Goal: Transaction & Acquisition: Purchase product/service

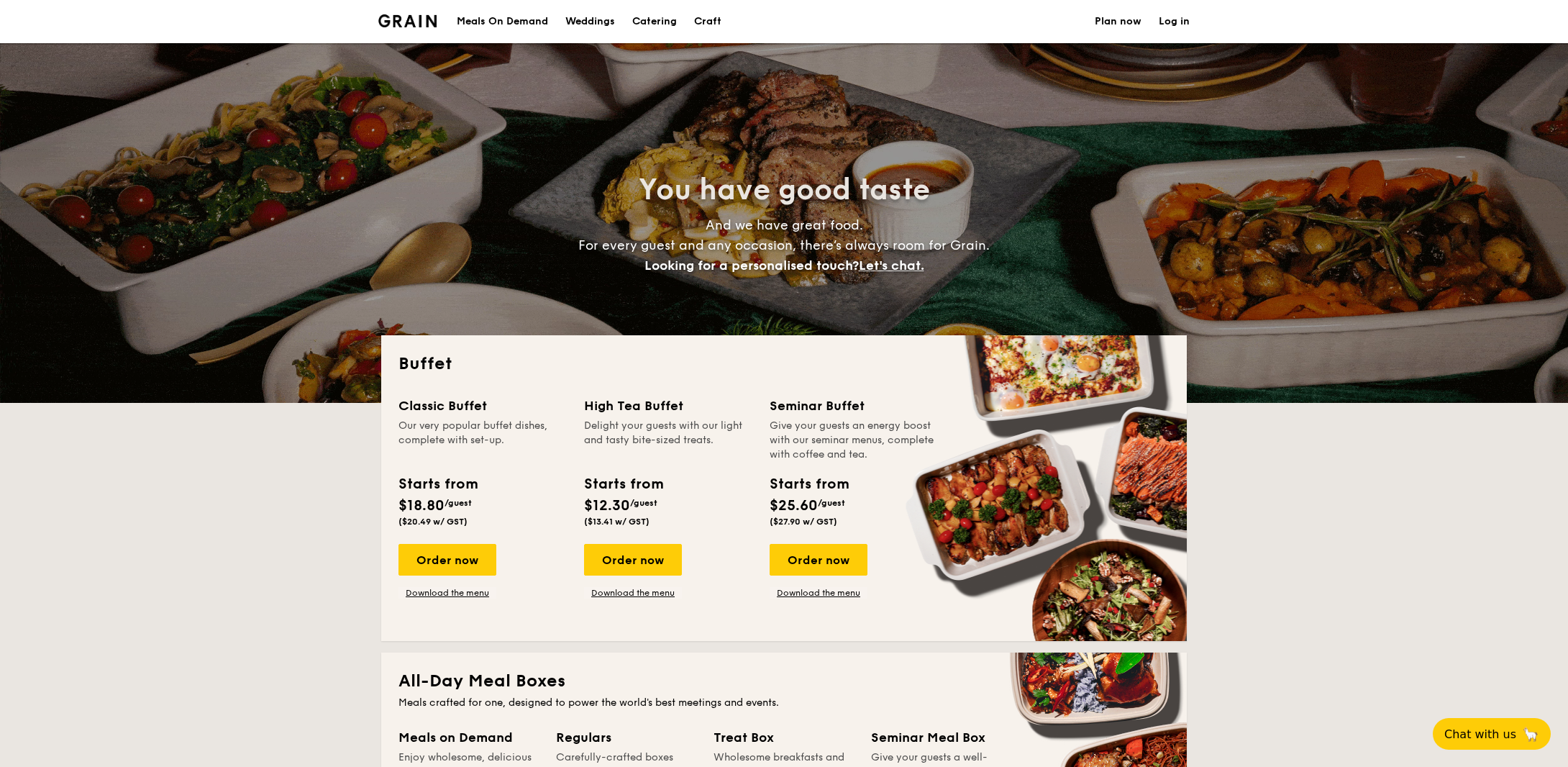
select select
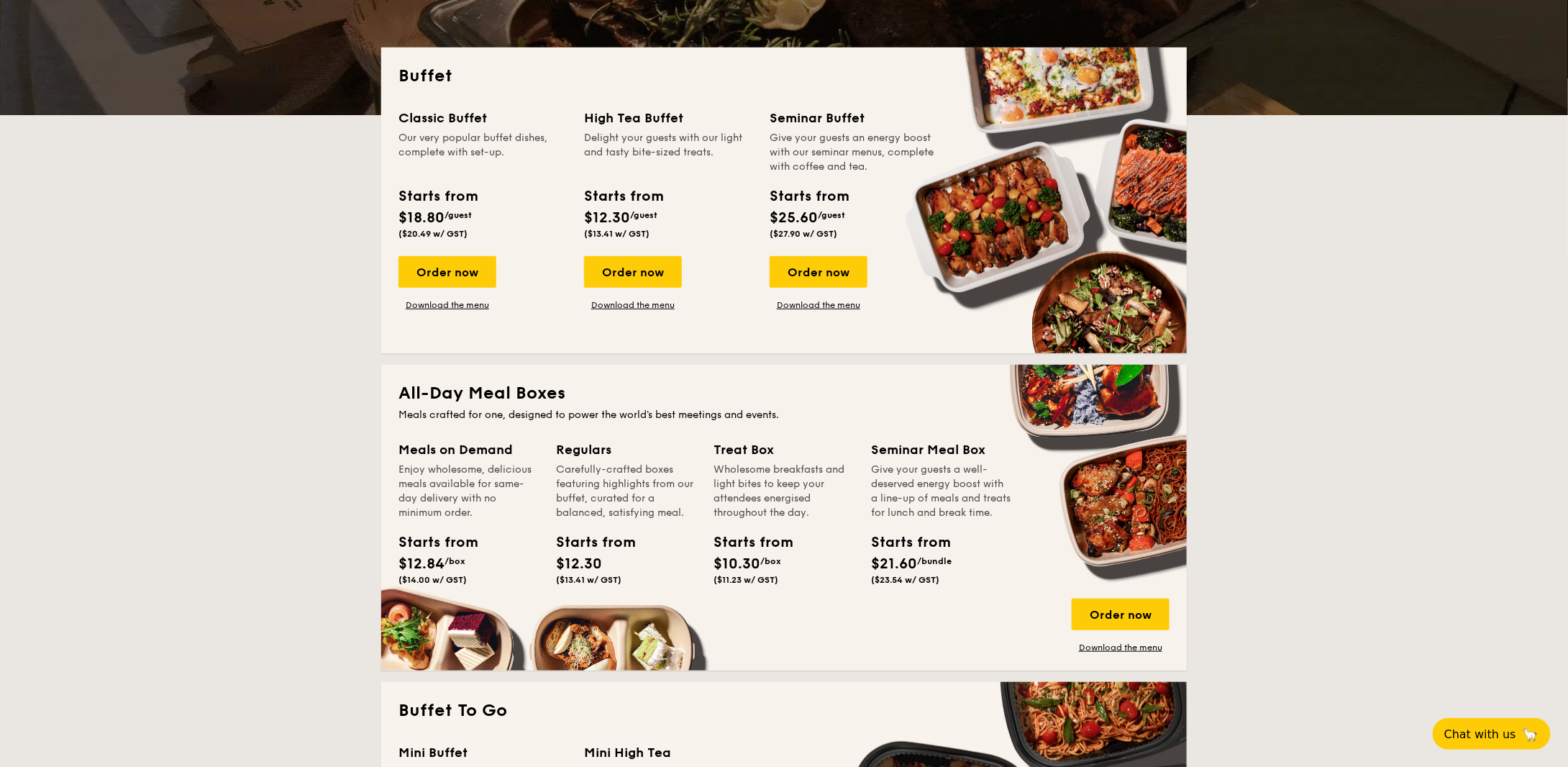
scroll to position [503, 0]
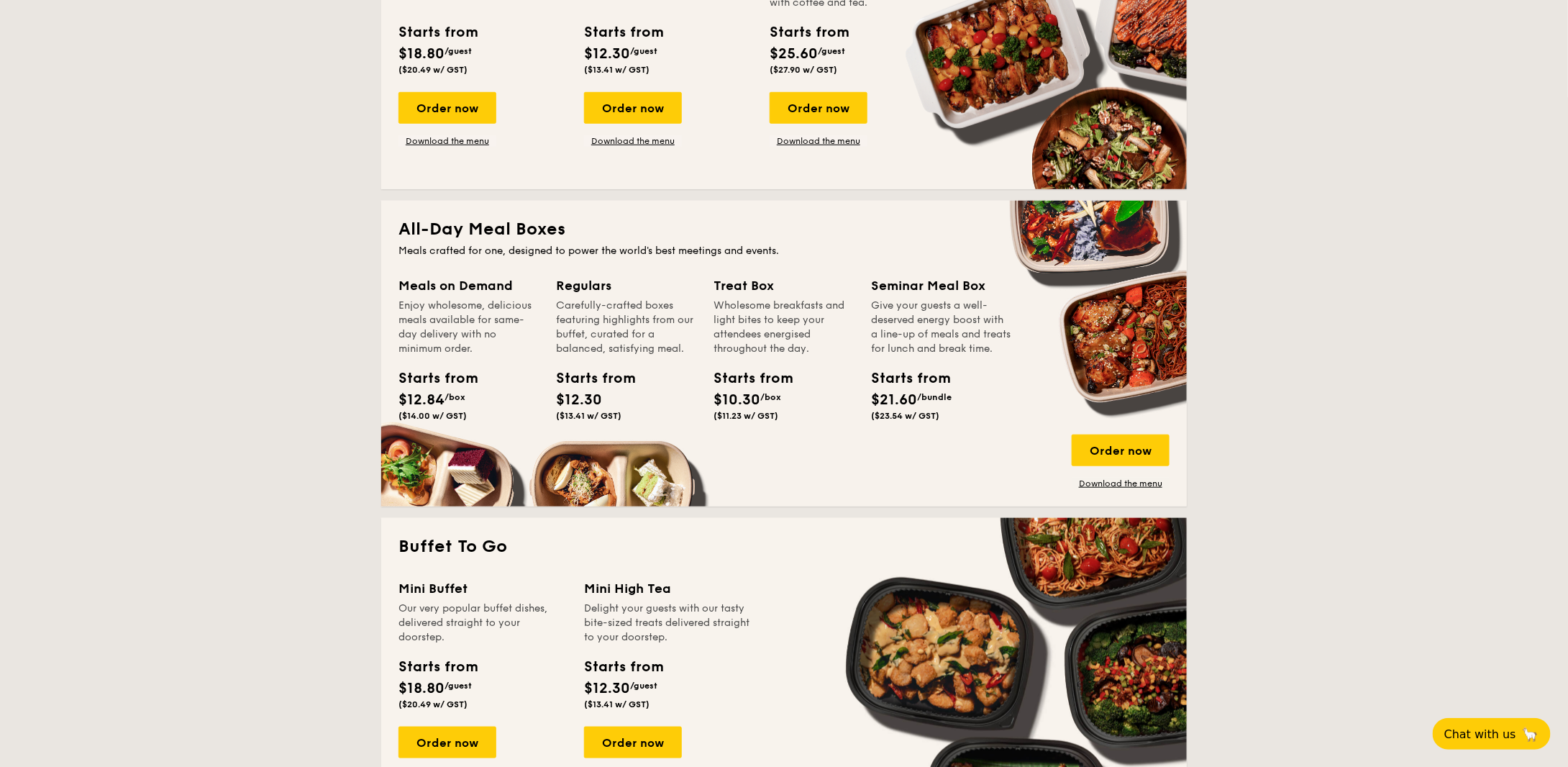
scroll to position [432, 0]
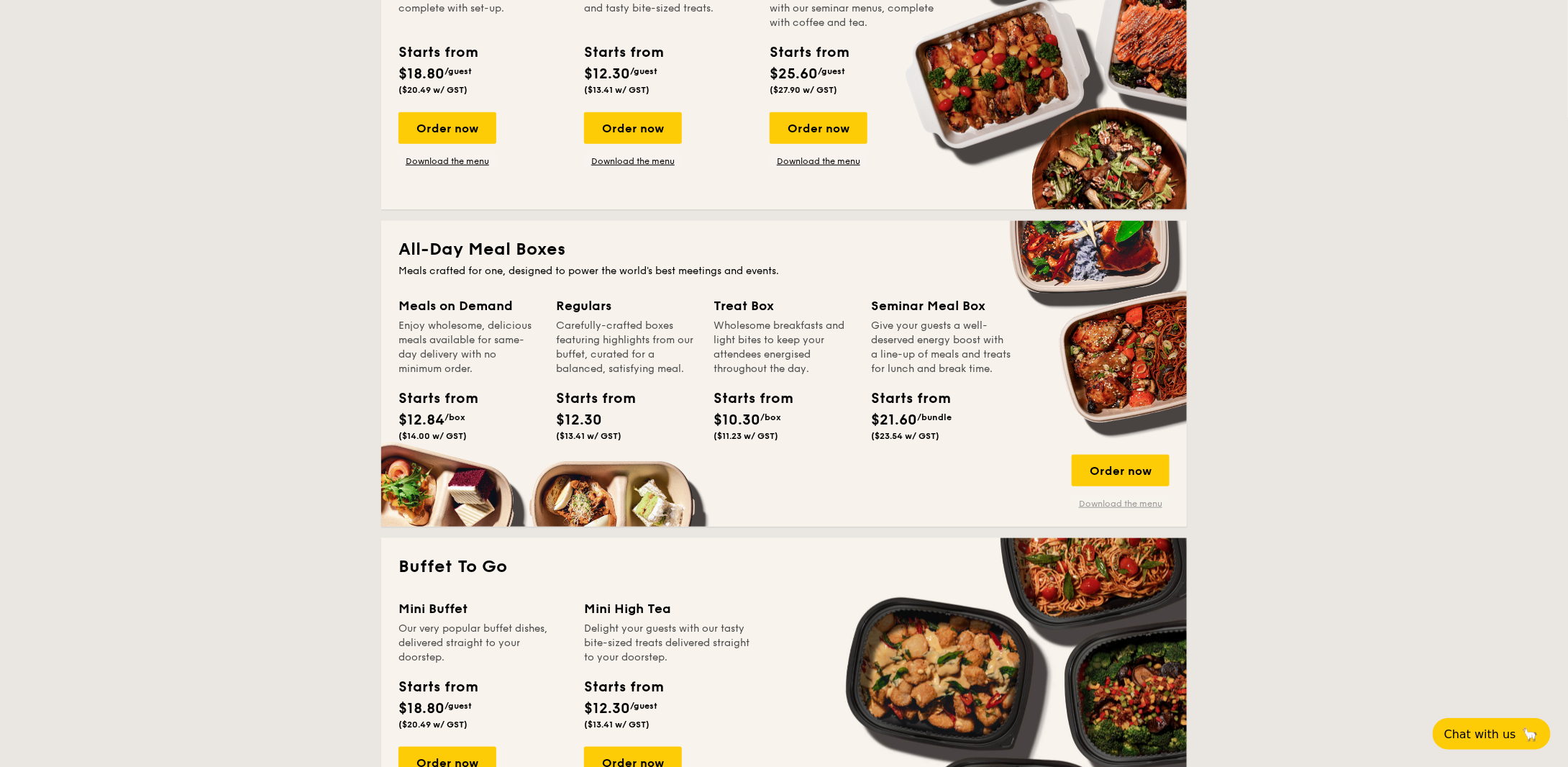
click at [1106, 506] on link "Download the menu" at bounding box center [1120, 503] width 98 height 12
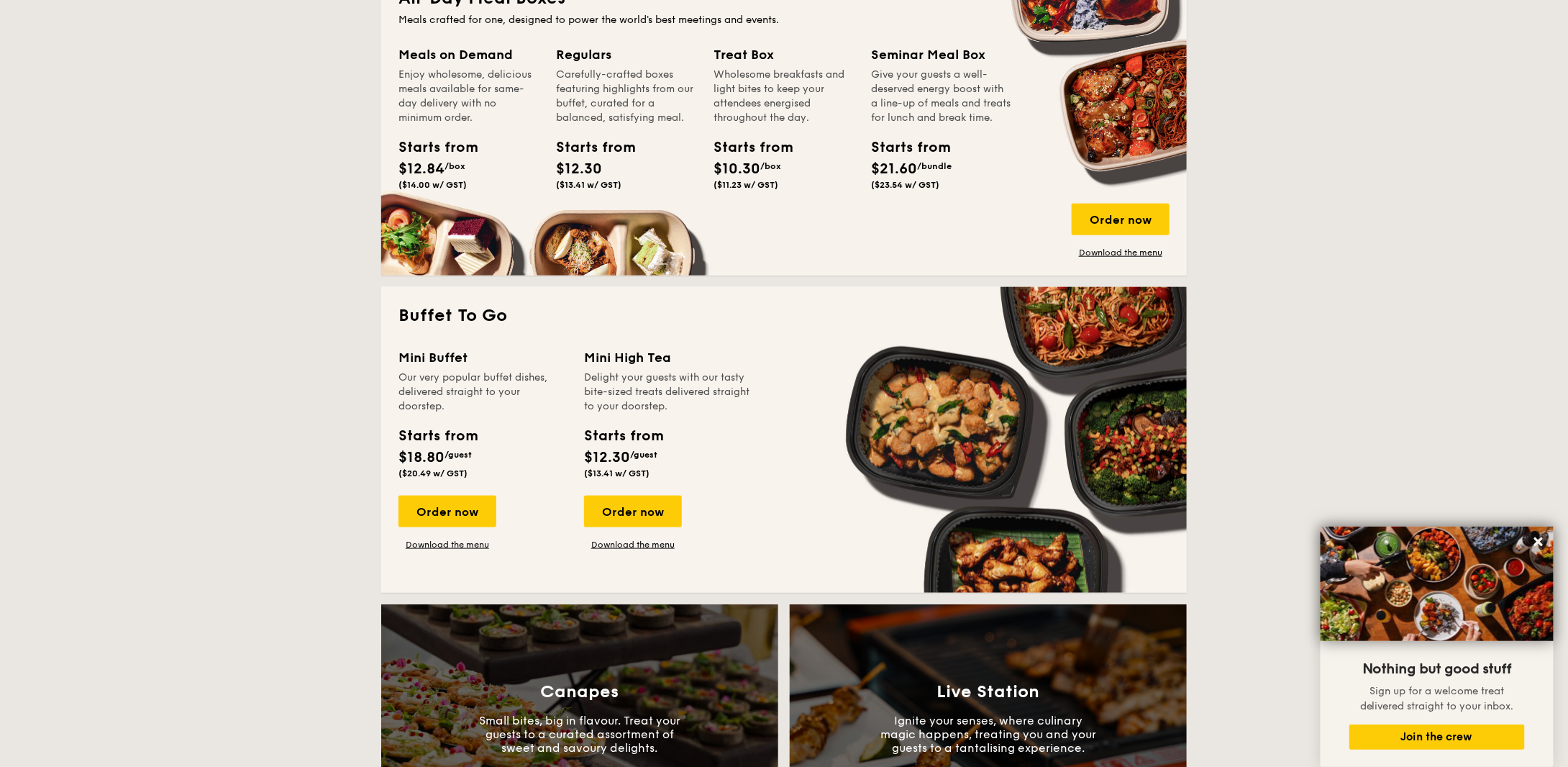
scroll to position [548, 0]
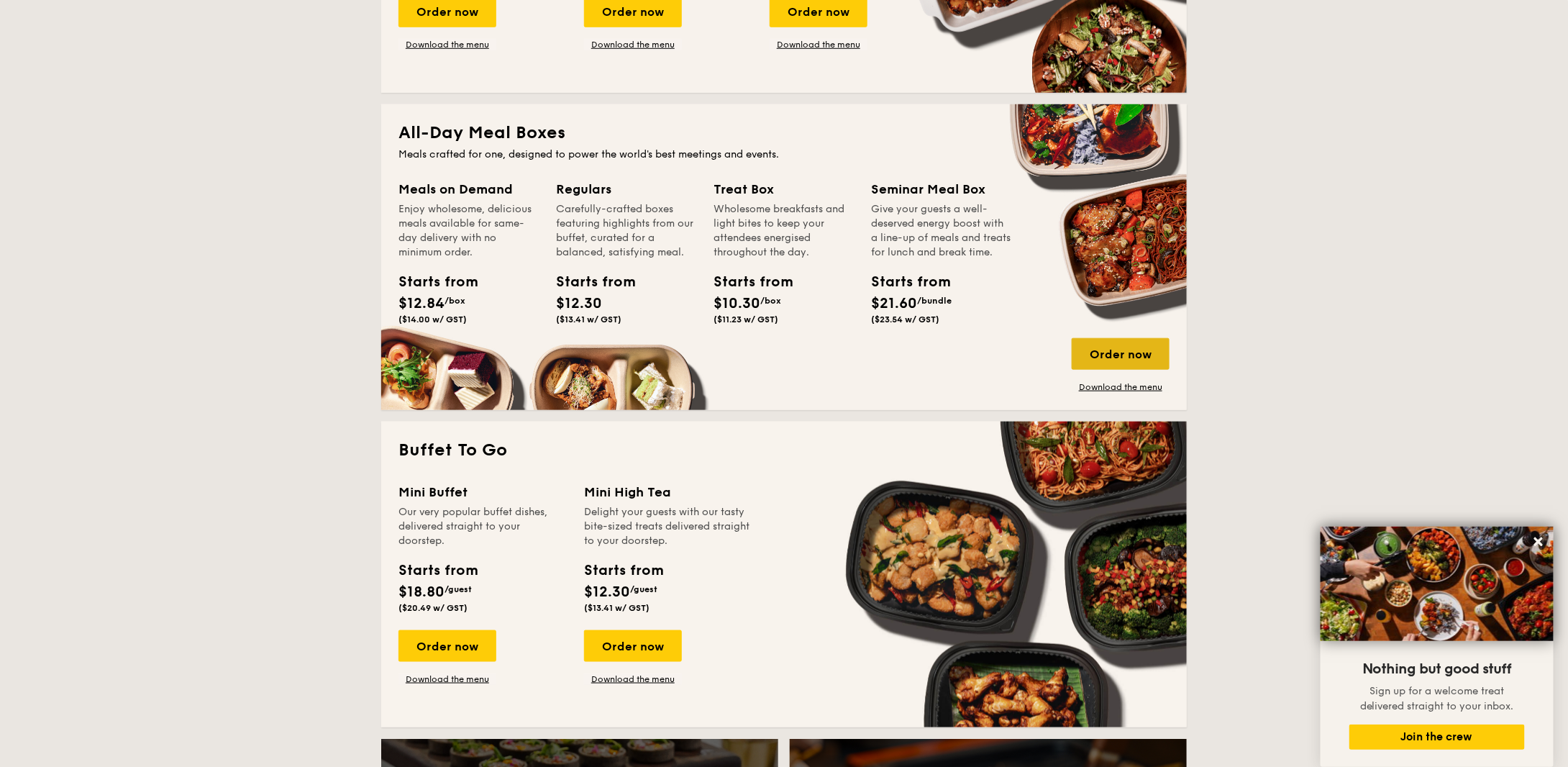
click at [1117, 359] on div "Order now" at bounding box center [1120, 354] width 98 height 32
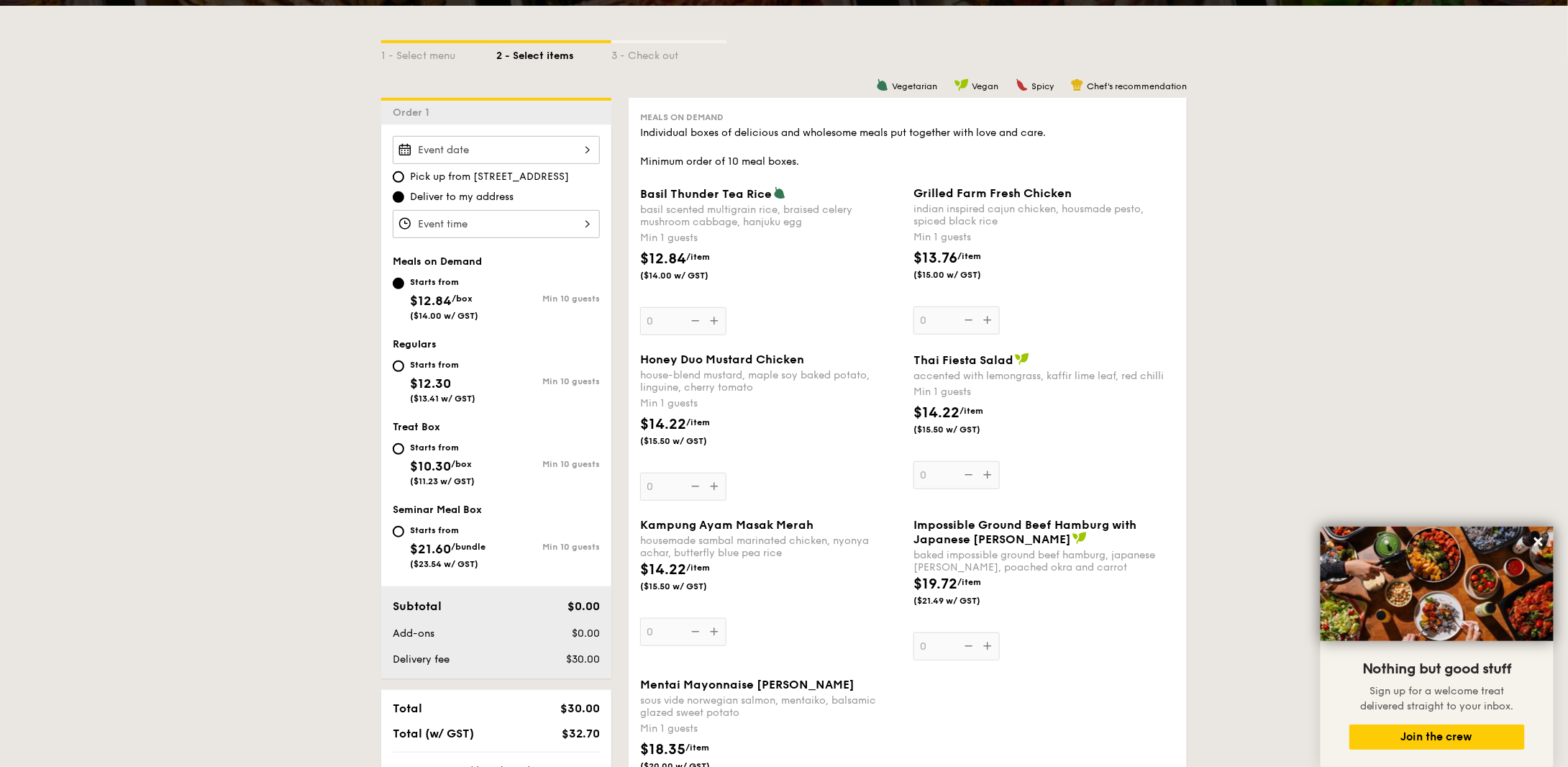
scroll to position [288, 0]
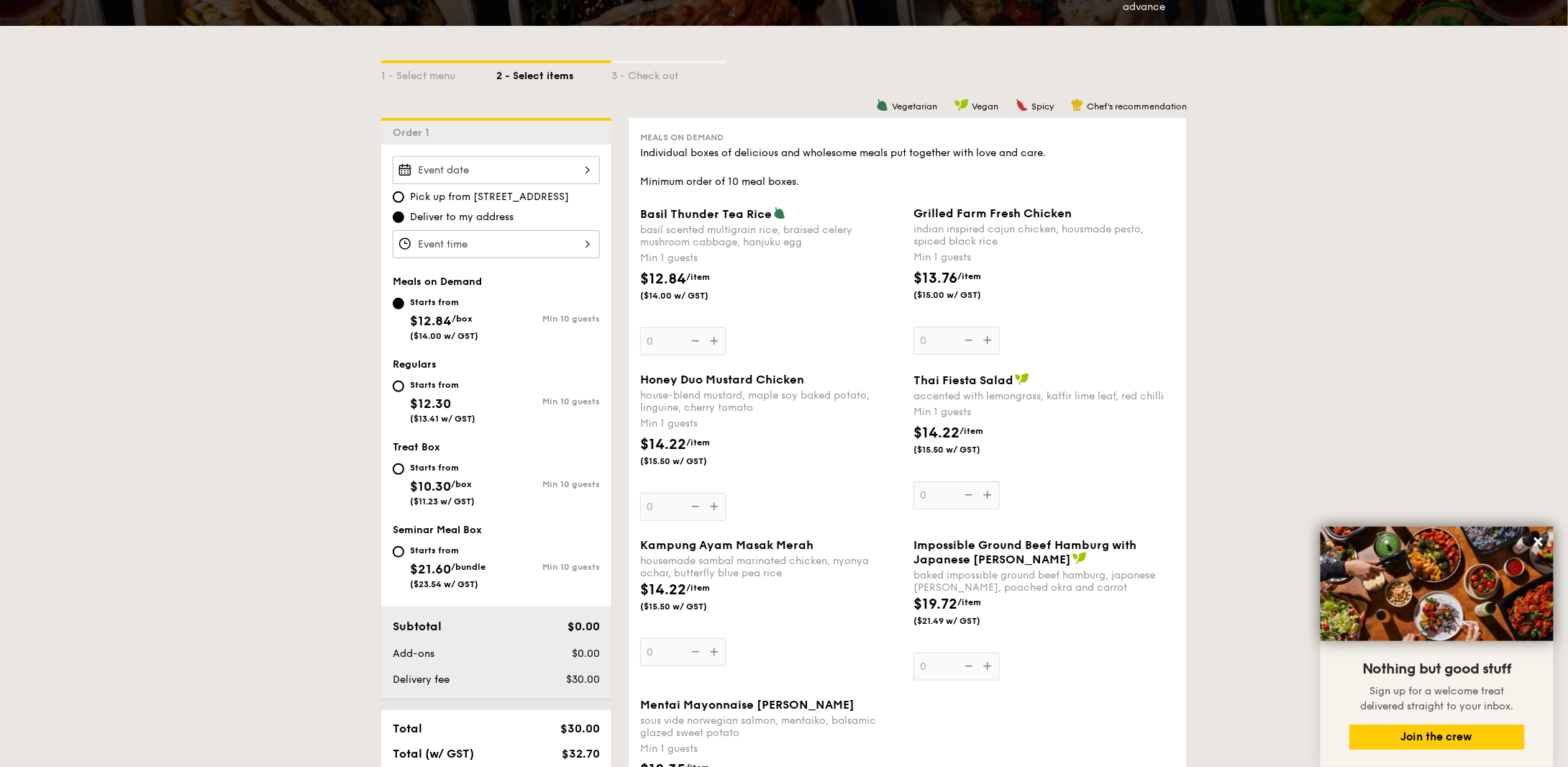
click at [522, 173] on div at bounding box center [496, 170] width 207 height 28
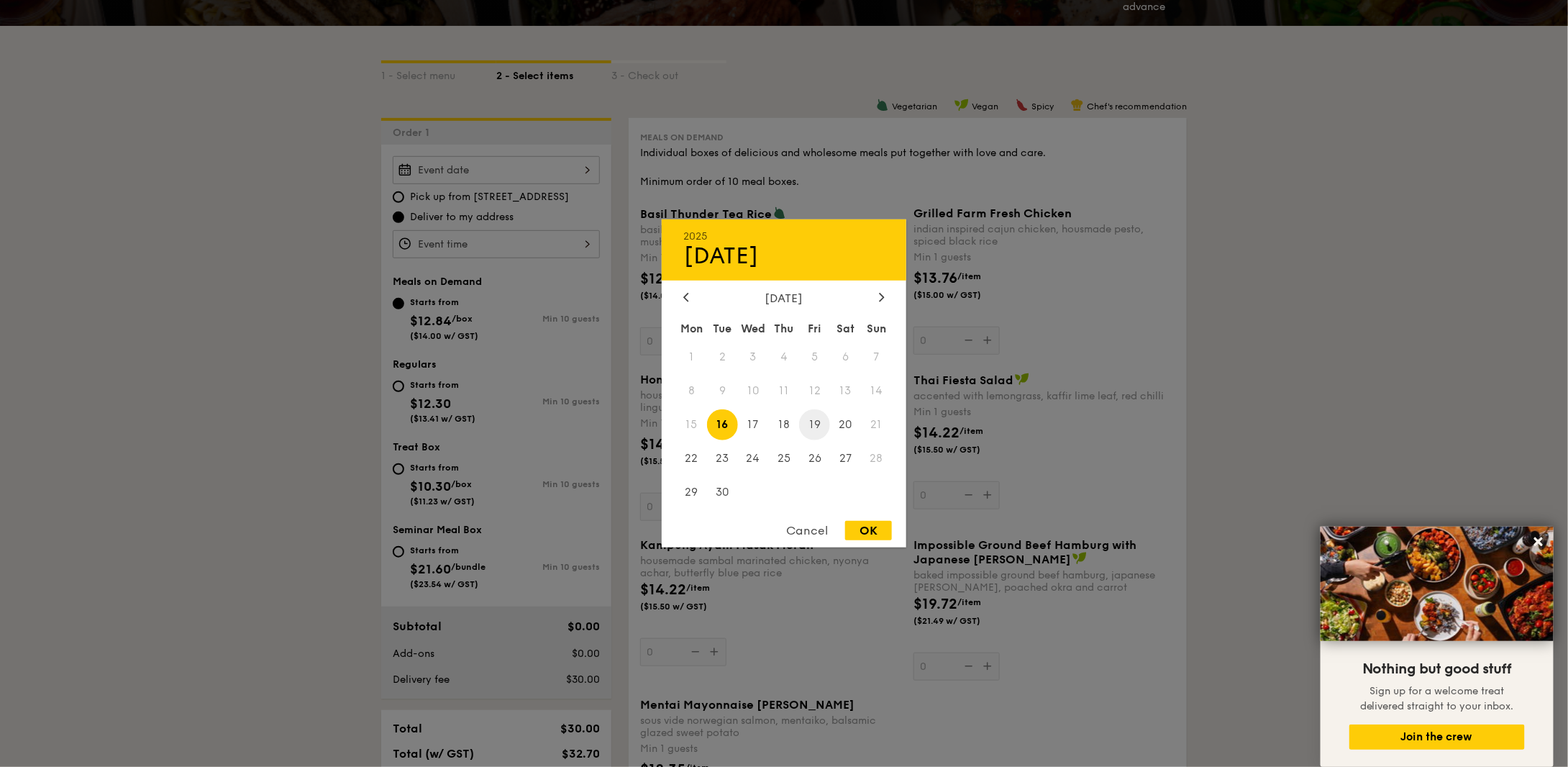
click at [817, 425] on span "19" at bounding box center [814, 425] width 31 height 31
click at [866, 527] on div "OK" at bounding box center [869, 530] width 46 height 19
type input "[DATE]"
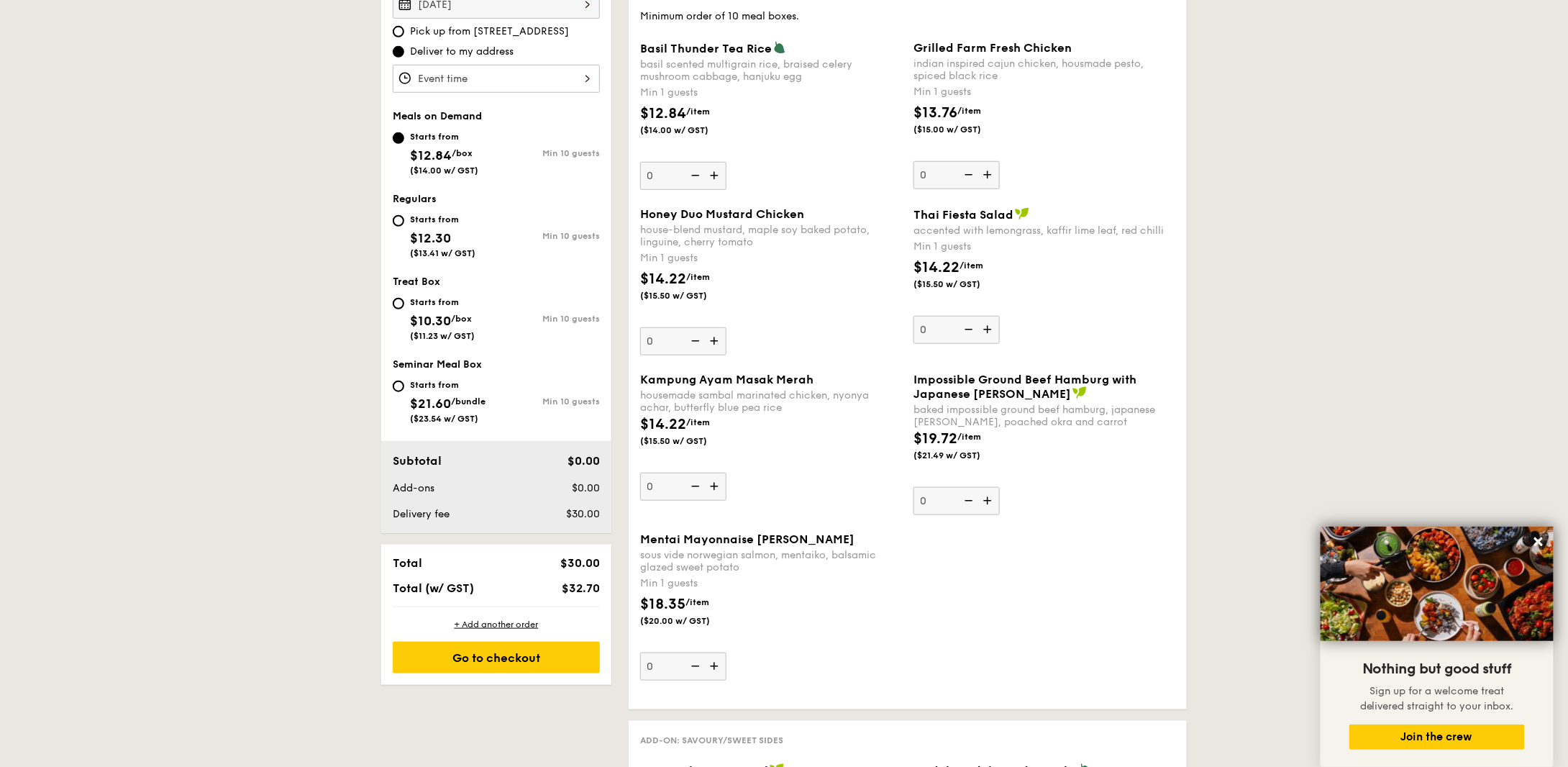
scroll to position [432, 0]
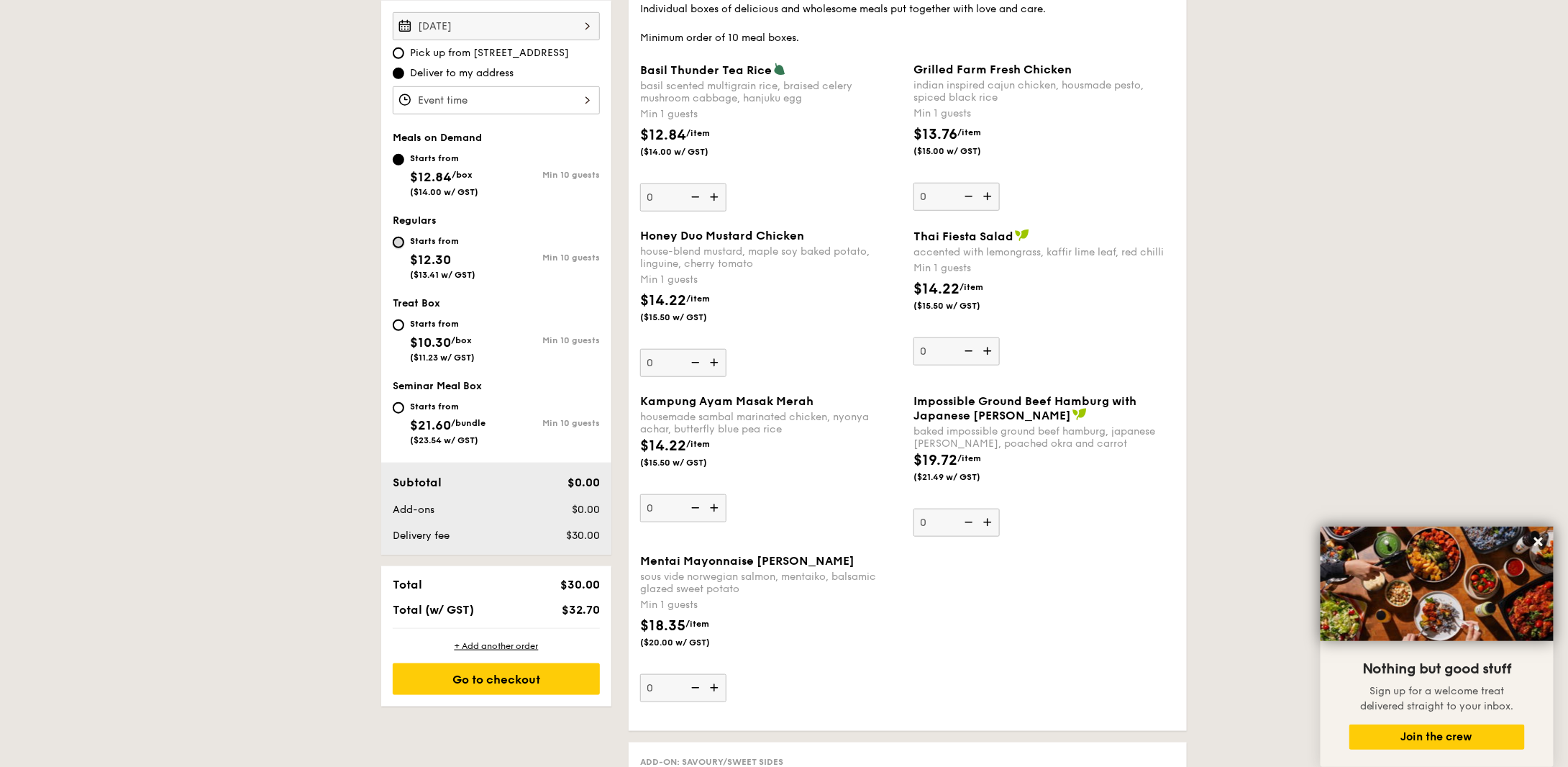
click at [398, 245] on input "Starts from $12.30 ($13.41 w/ GST) Min 10 guests" at bounding box center [399, 242] width 12 height 12
radio input "true"
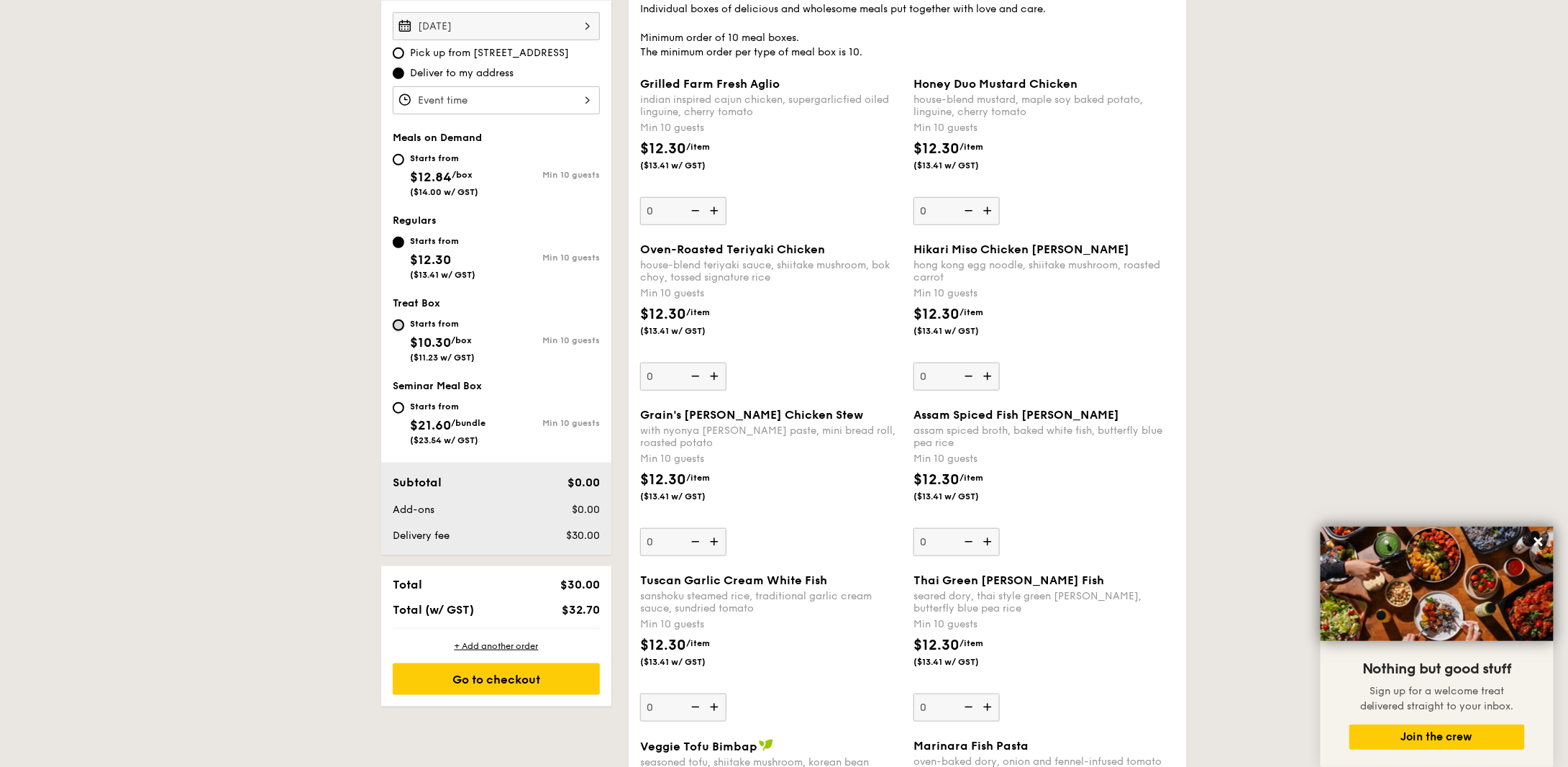
click at [394, 323] on input "Starts from $10.30 /box ($11.23 w/ GST) Min 10 guests" at bounding box center [399, 325] width 12 height 12
radio input "true"
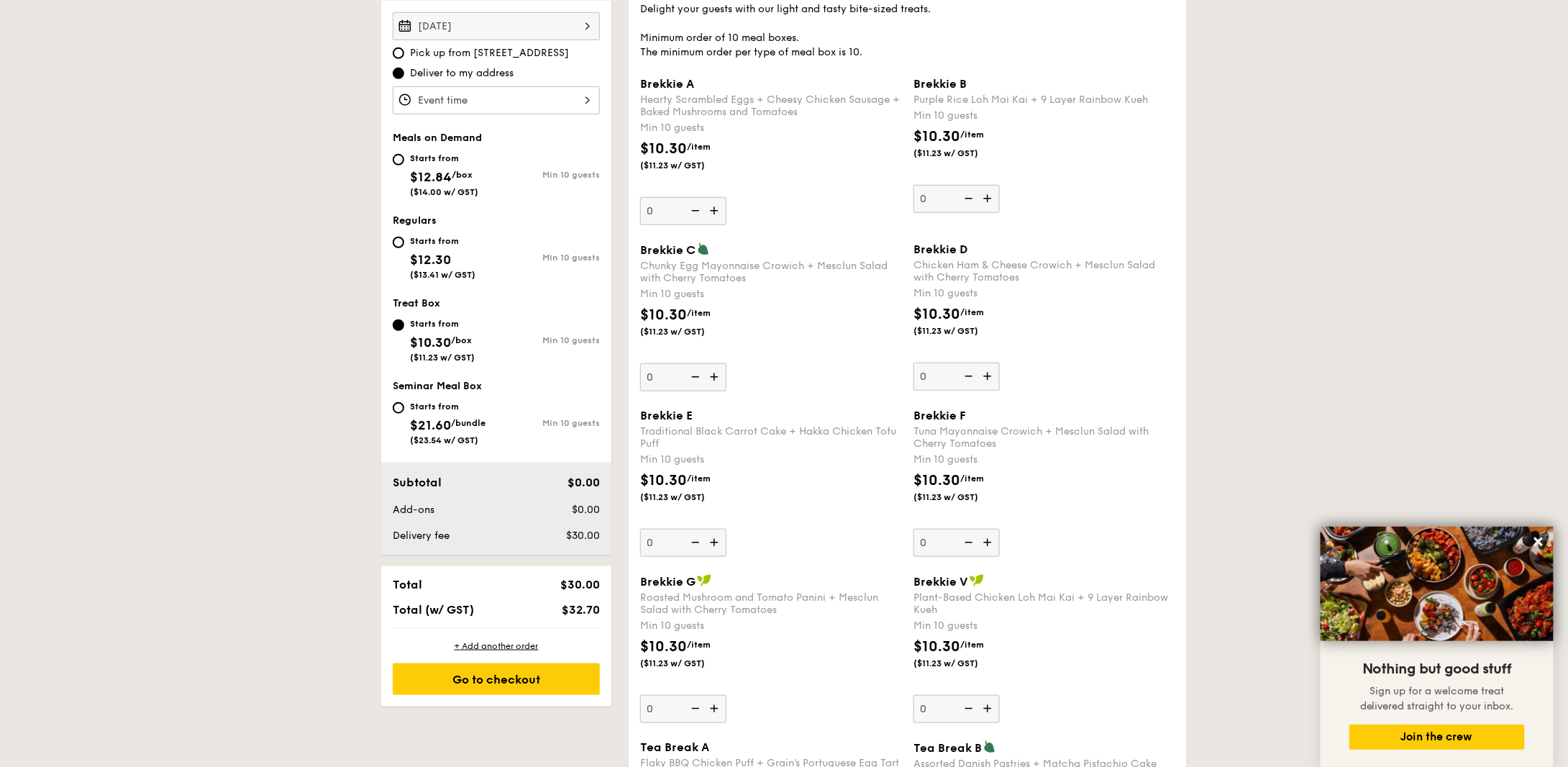
click at [390, 408] on div "Starts from $21.60 /bundle ($23.54 w/ GST) Min 10 guests" at bounding box center [496, 426] width 219 height 56
click at [390, 408] on div "Starts from $21.60 /bundle ($23.54 w/ GST) Min 10 guests" at bounding box center [496, 426] width 219 height 56
click at [394, 398] on div "Starts from $21.60 /bundle ($23.54 w/ GST)" at bounding box center [444, 421] width 104 height 47
click at [394, 402] on input "Starts from $21.60 /bundle ($23.54 w/ GST) Min 10 guests" at bounding box center [399, 408] width 12 height 12
radio input "true"
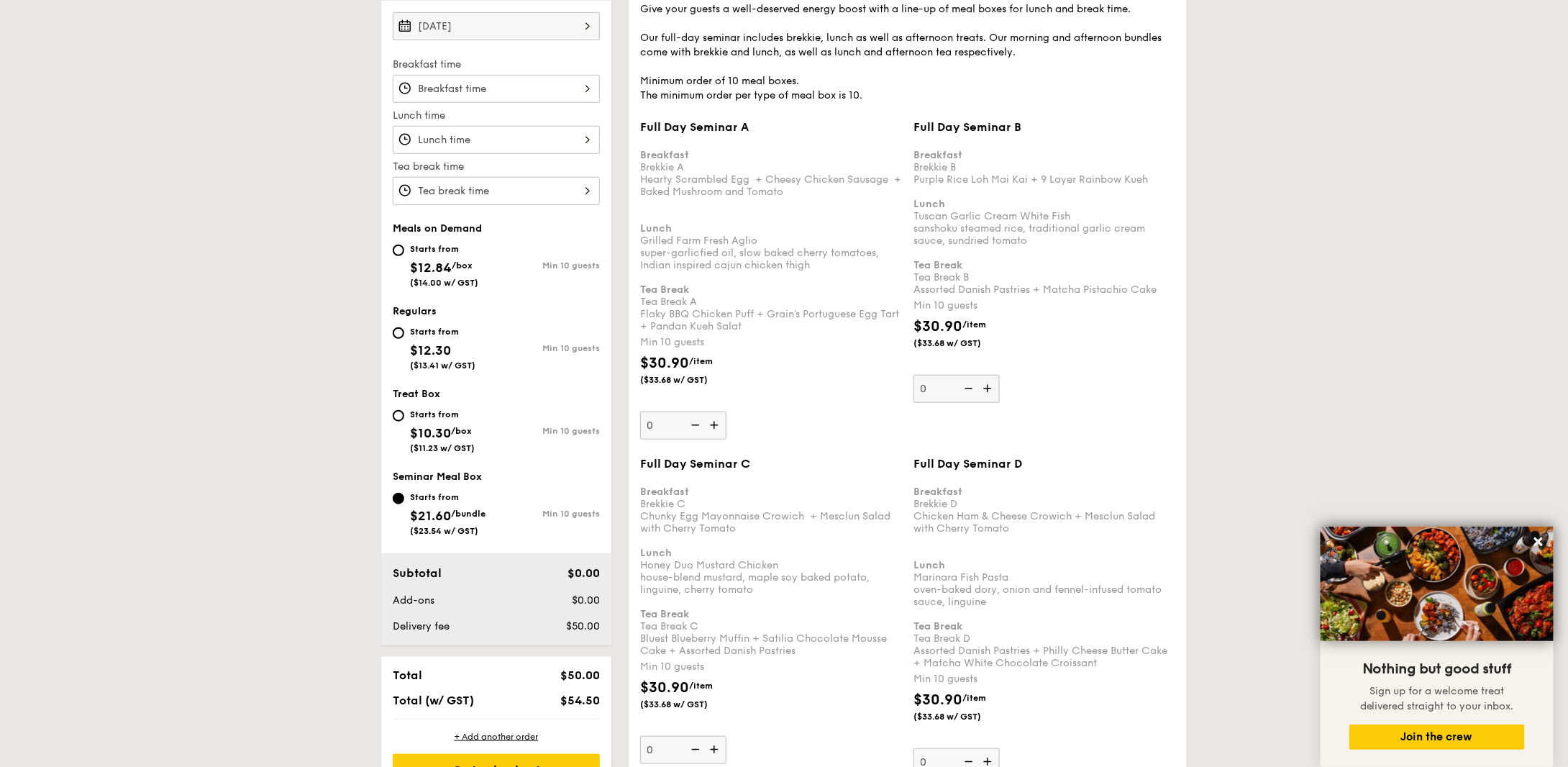
click at [402, 241] on div "Starts from $12.84 /box ($14.00 w/ GST)" at bounding box center [444, 264] width 104 height 47
click at [402, 245] on input "Starts from $12.84 /box ($14.00 w/ GST) Min 10 guests" at bounding box center [399, 250] width 12 height 12
radio input "true"
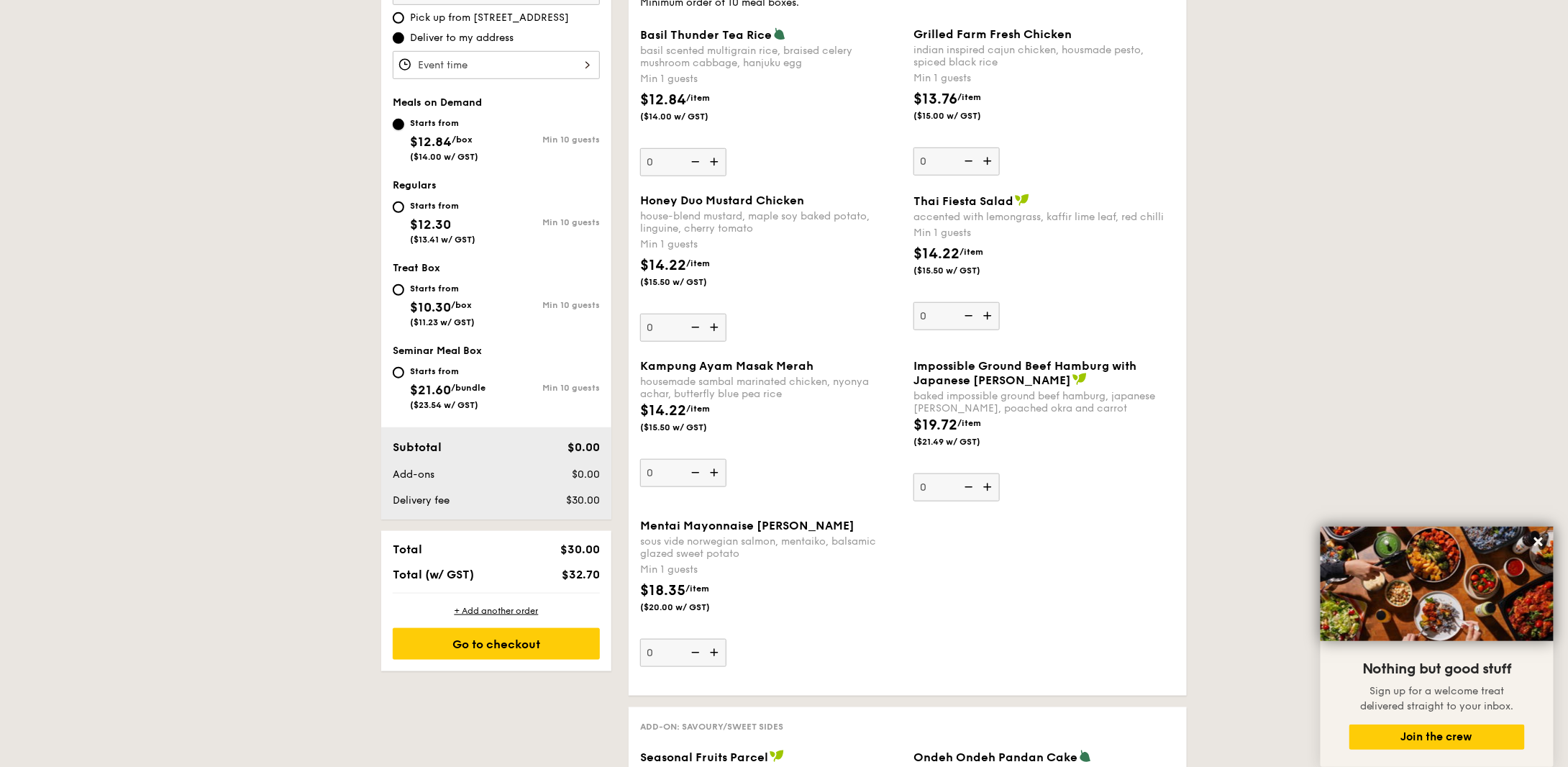
scroll to position [503, 0]
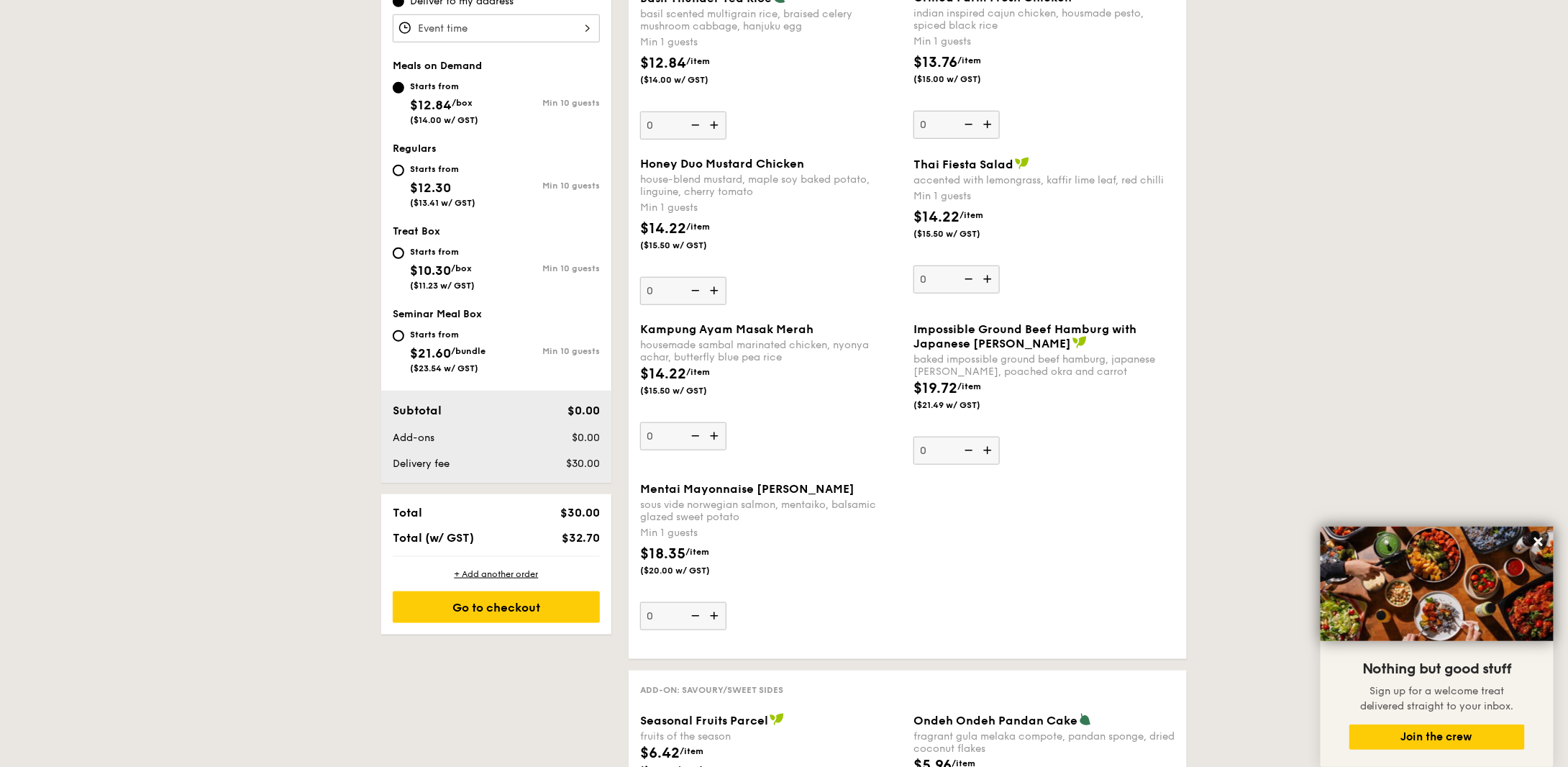
click at [991, 454] on img at bounding box center [989, 450] width 22 height 27
click at [991, 454] on input "0" at bounding box center [956, 451] width 86 height 28
type input "1"
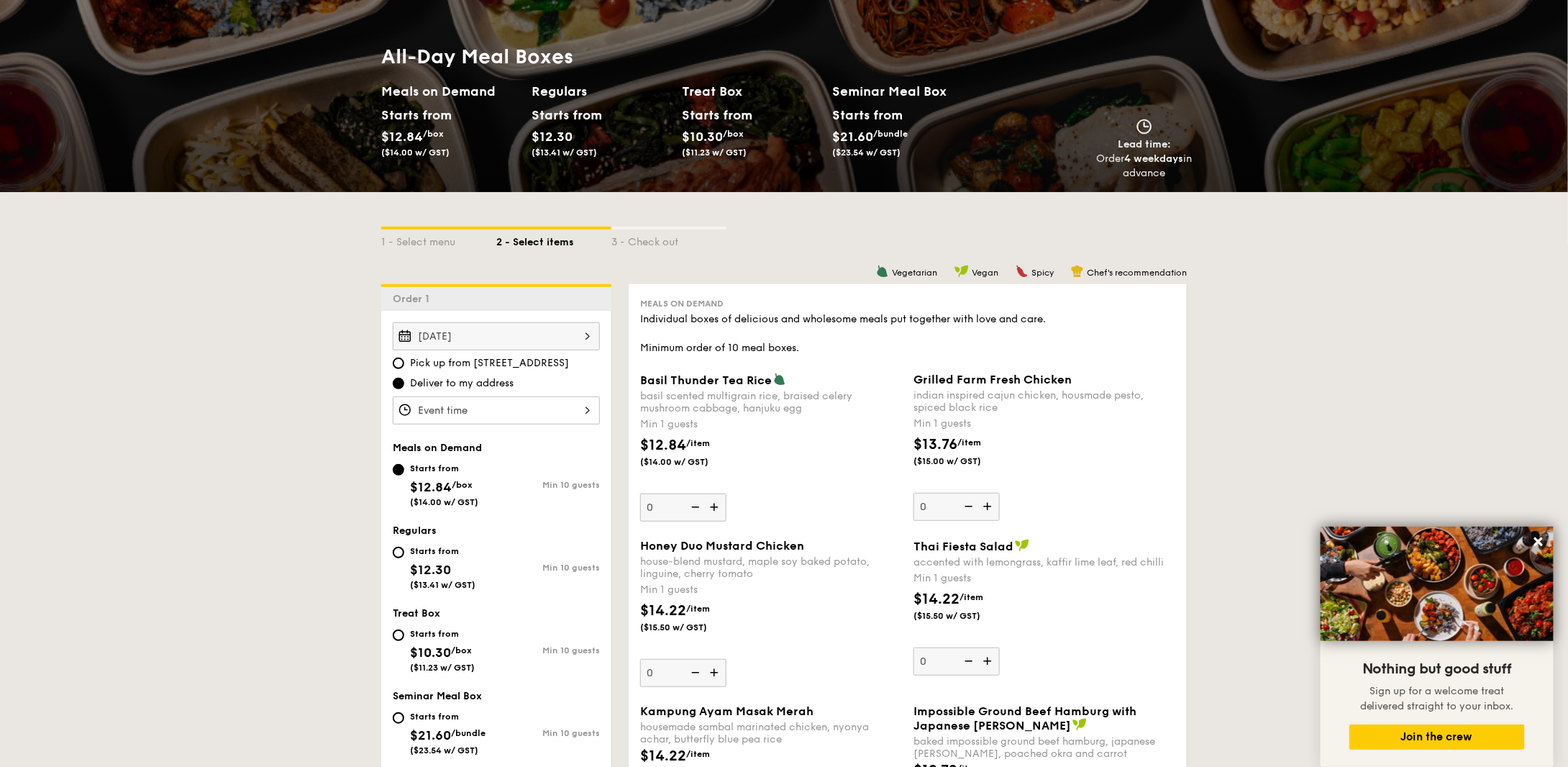
scroll to position [0, 0]
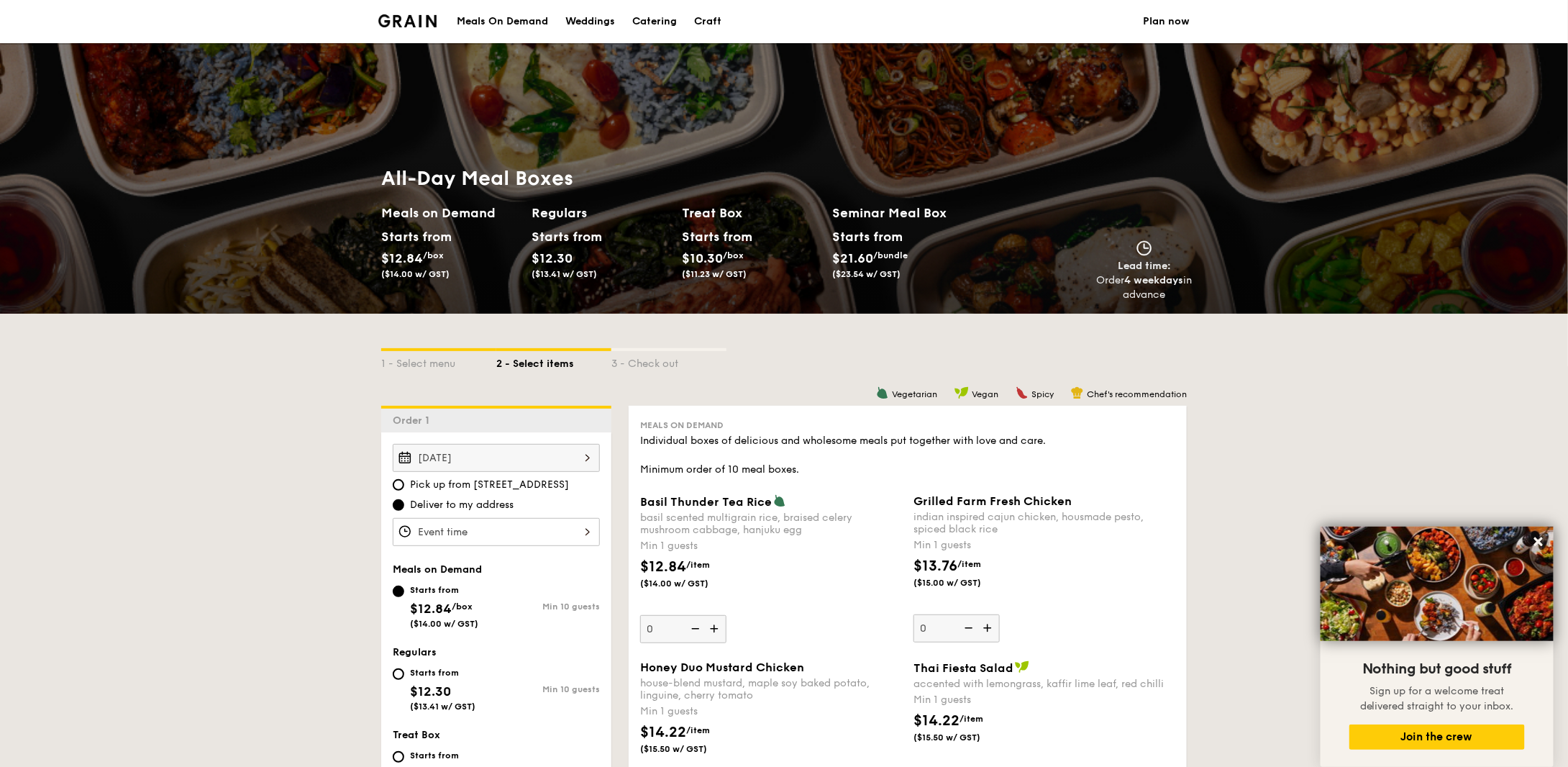
click at [668, 19] on div "Catering" at bounding box center [655, 22] width 45 height 43
select select
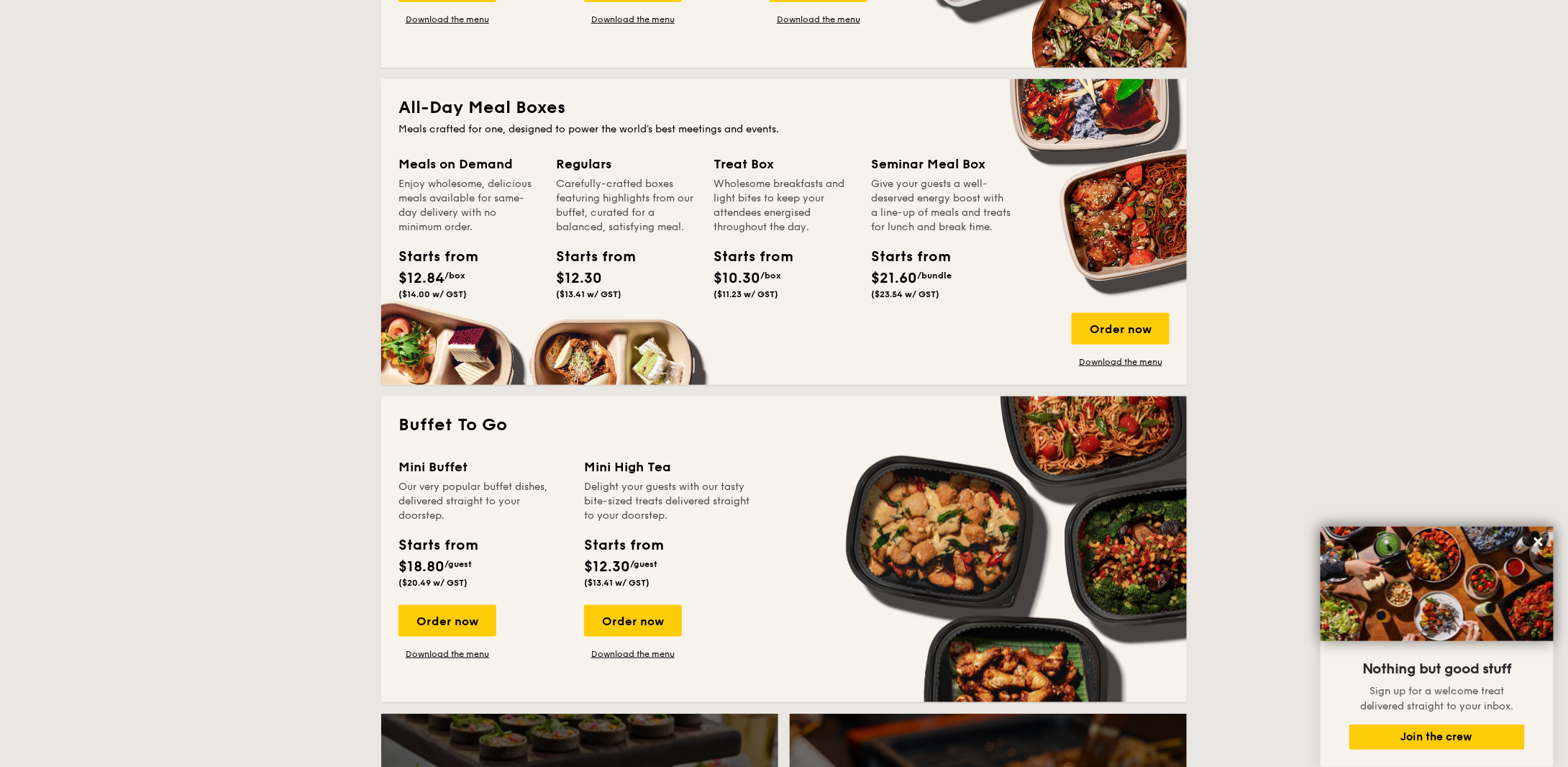
scroll to position [575, 0]
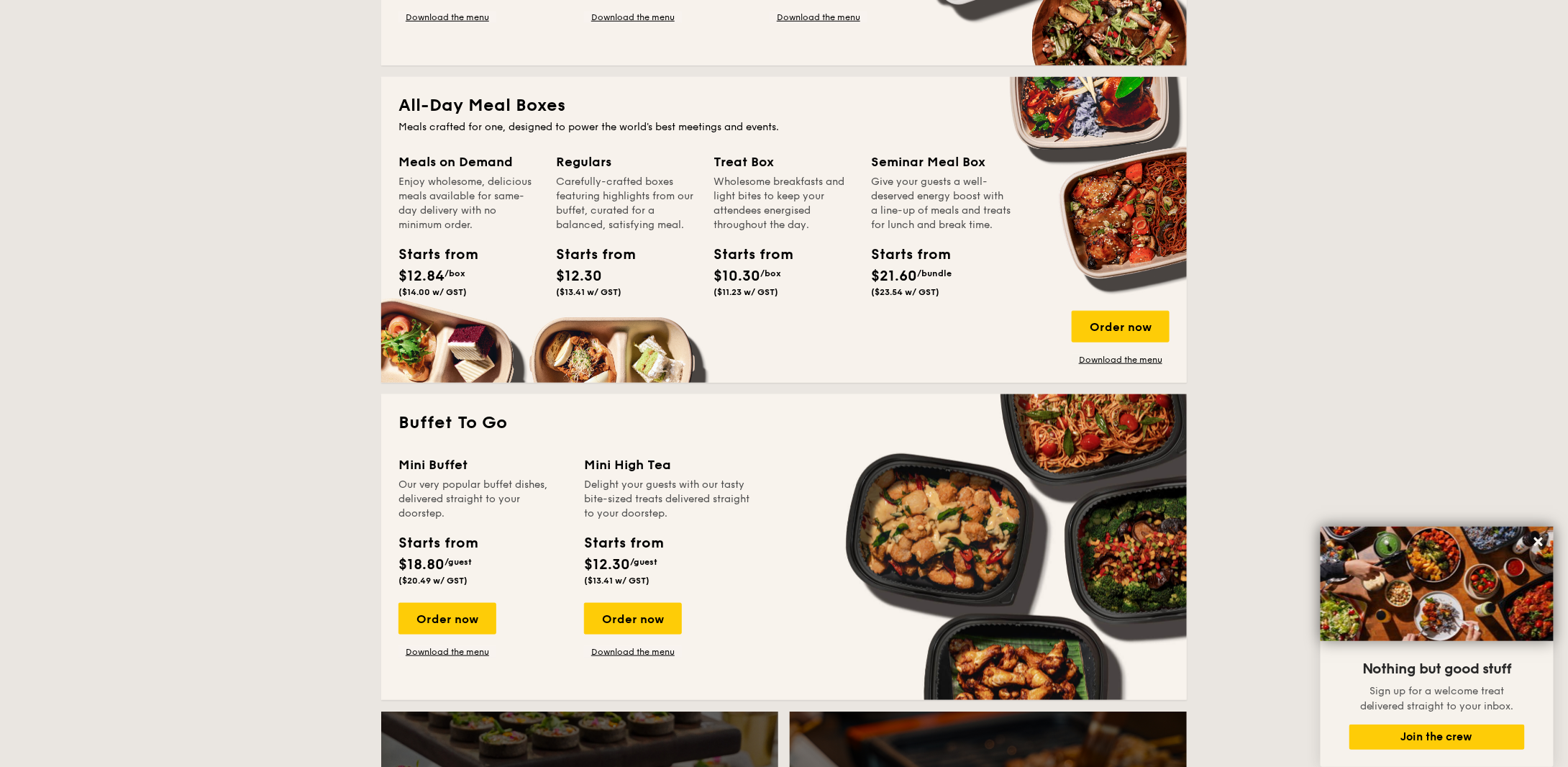
click at [1105, 369] on div "All-Day Meal Boxes Meals crafted for one, designed to power the world's best me…" at bounding box center [784, 230] width 806 height 306
click at [1142, 328] on div "Order now" at bounding box center [1120, 327] width 98 height 32
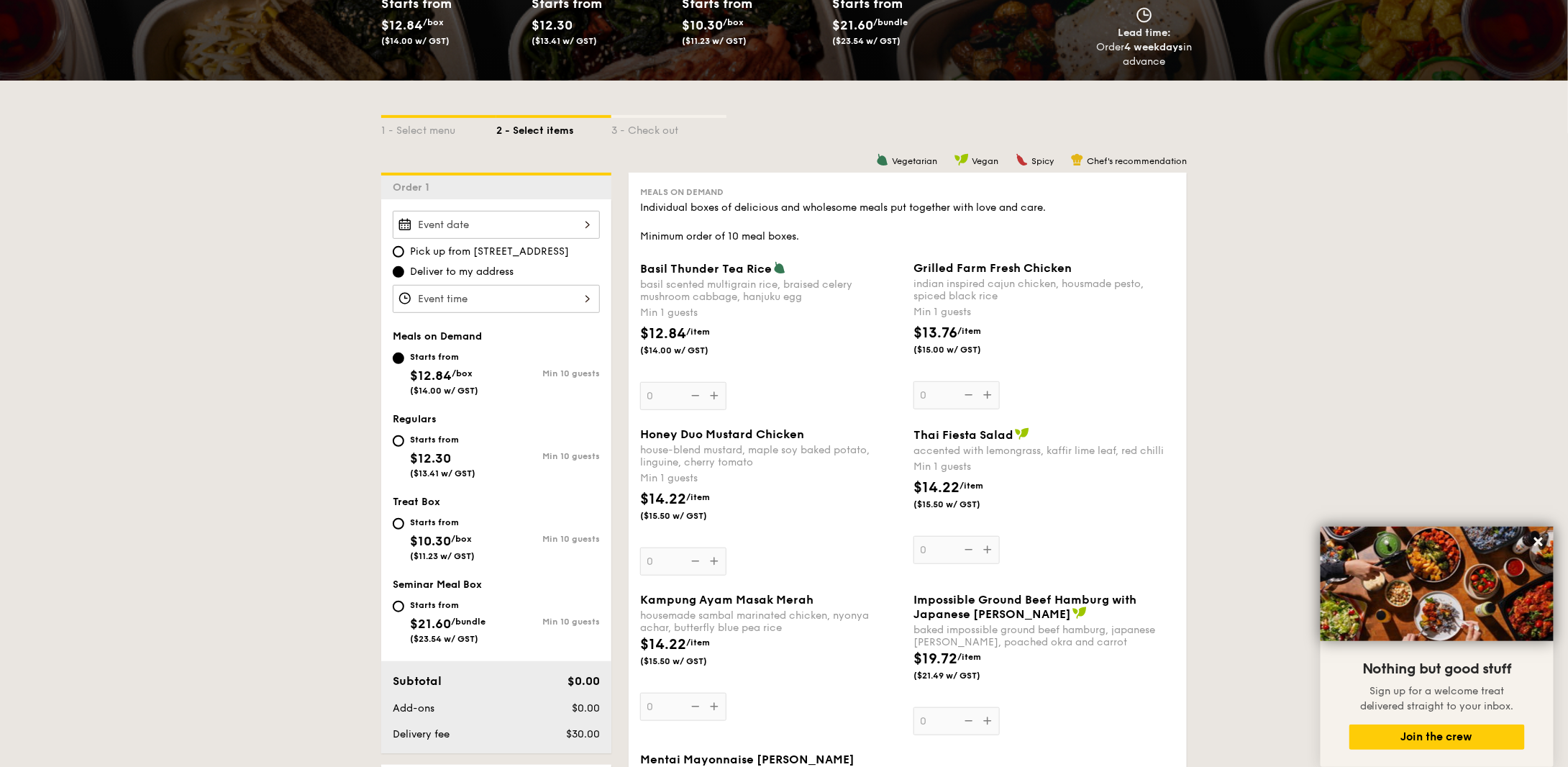
scroll to position [288, 0]
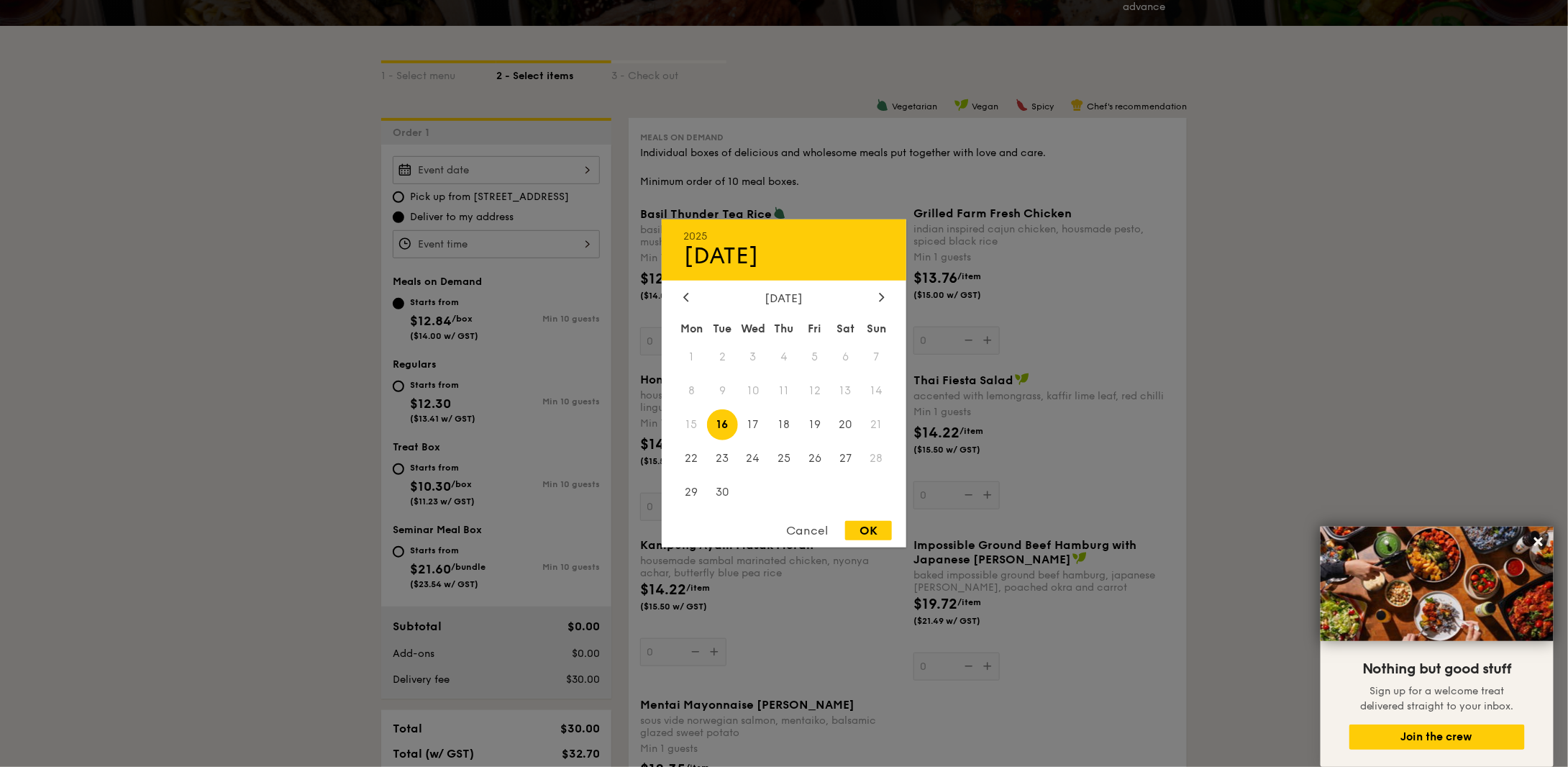
click at [525, 170] on div "2025 Sep [DATE] Tue Wed Thu Fri Sat Sun 1 2 3 4 5 6 7 8 9 10 11 12 13 14 15 16 …" at bounding box center [496, 170] width 207 height 28
click at [747, 176] on div at bounding box center [784, 383] width 1568 height 767
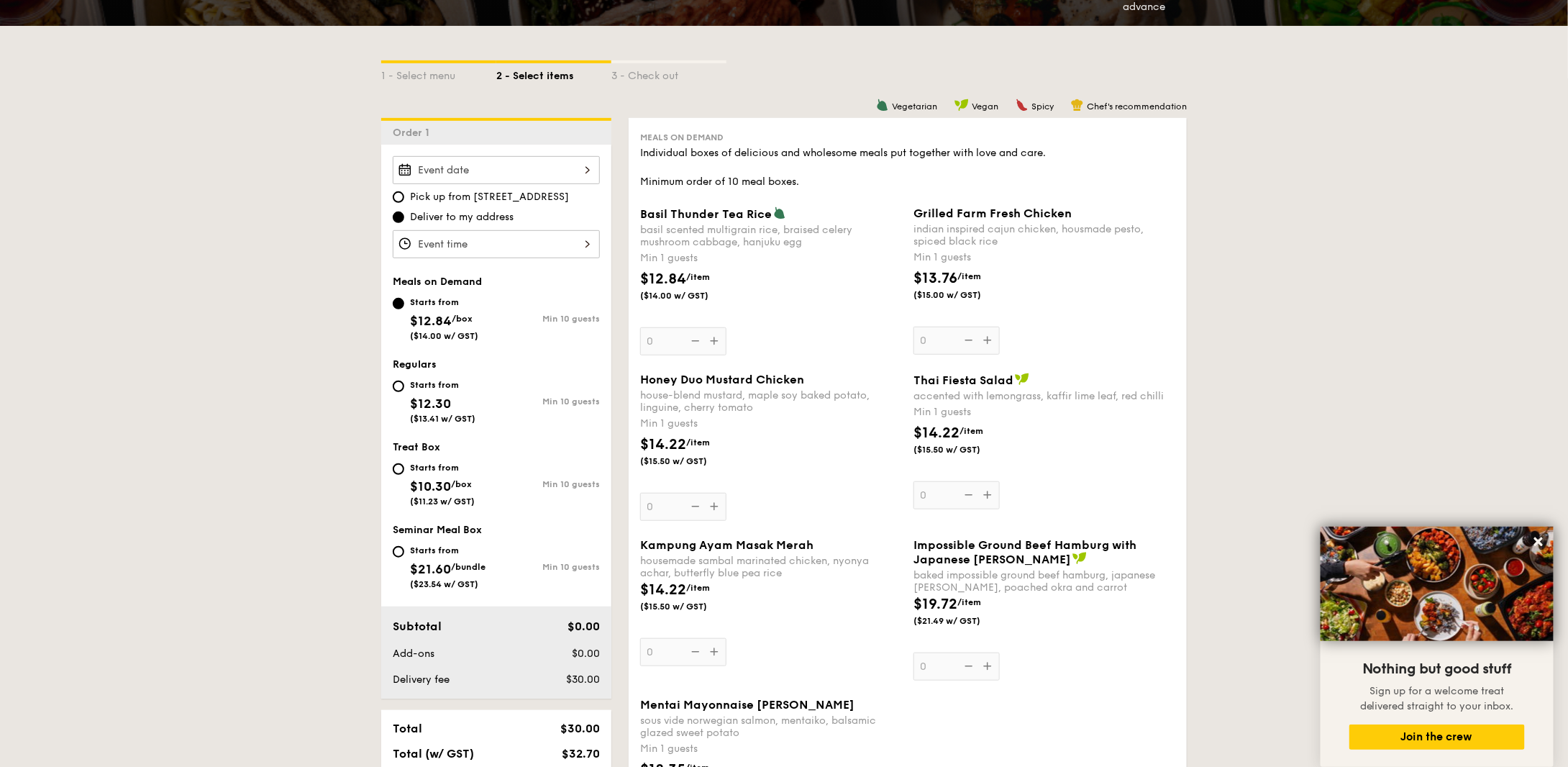
drag, startPoint x: 575, startPoint y: 196, endPoint x: 476, endPoint y: 193, distance: 99.0
click at [476, 193] on label "Pick up from [STREET_ADDRESS]" at bounding box center [496, 197] width 207 height 14
copy span "[STREET_ADDRESS]"
click at [540, 233] on div at bounding box center [496, 245] width 207 height 28
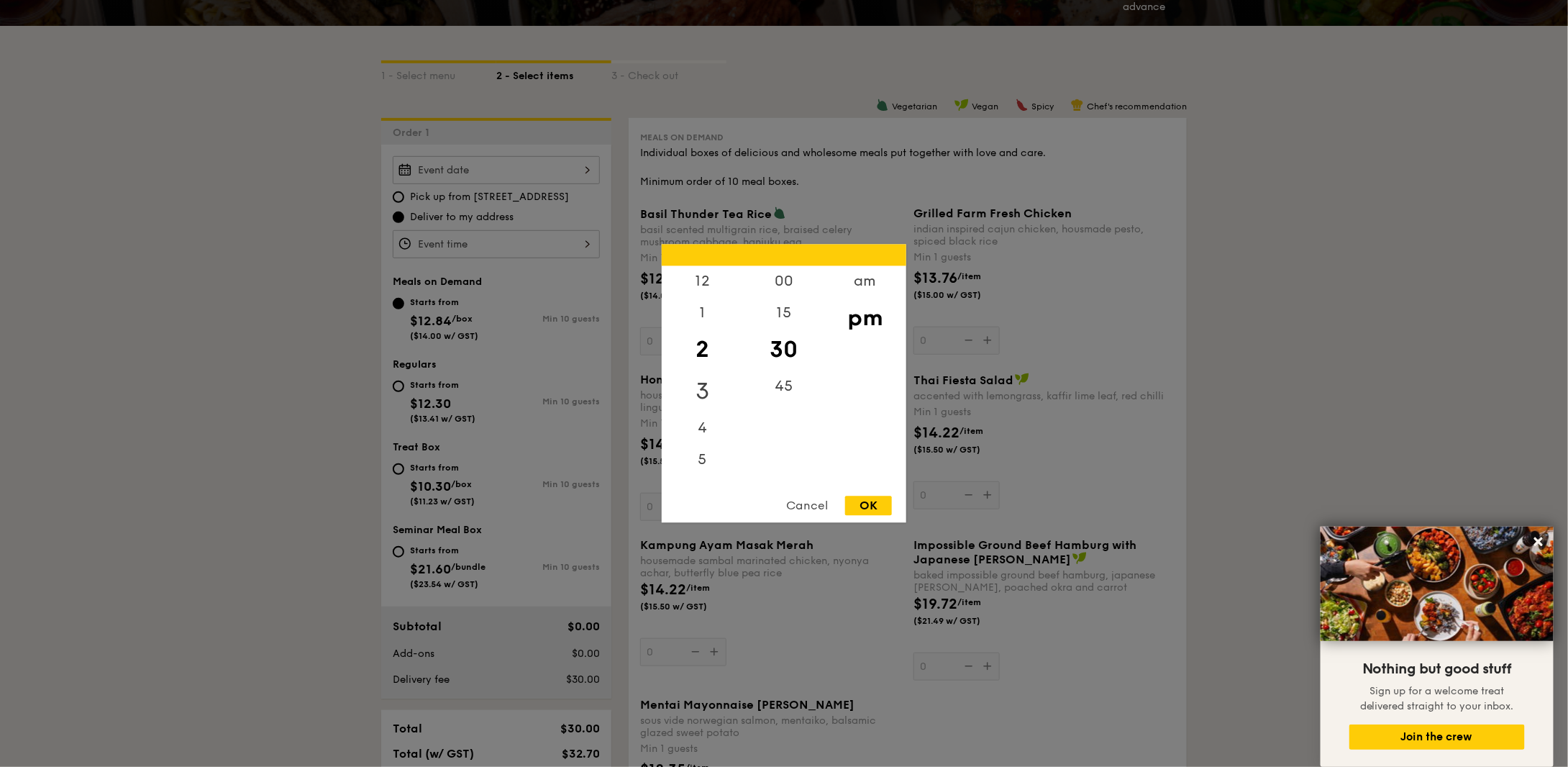
scroll to position [216, 0]
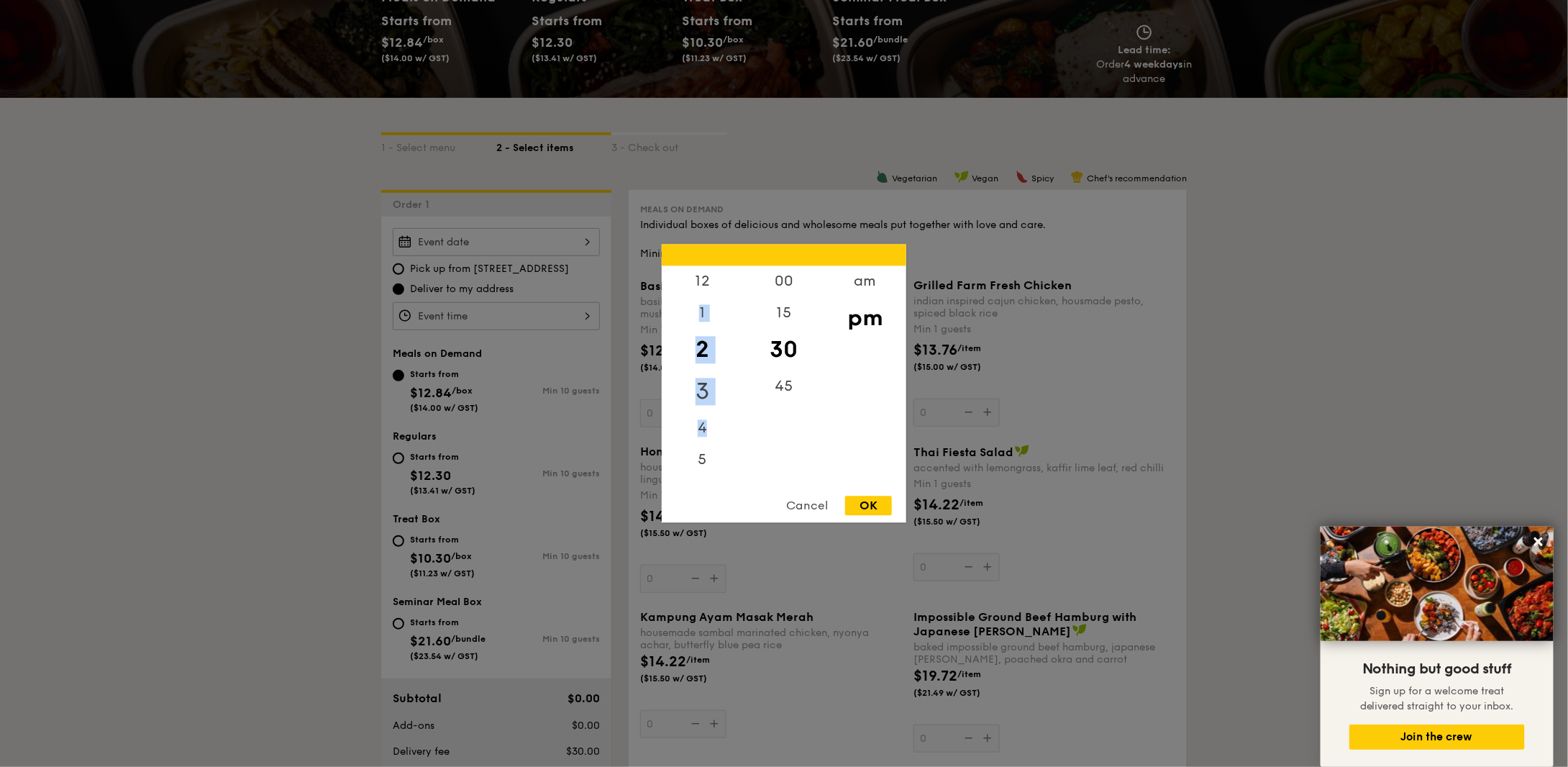
drag, startPoint x: 701, startPoint y: 325, endPoint x: 709, endPoint y: 400, distance: 75.4
click at [709, 422] on div "12 1 2 3 4 5 6 7 8 9 10 11" at bounding box center [702, 376] width 81 height 220
click at [704, 288] on div "12" at bounding box center [702, 287] width 81 height 41
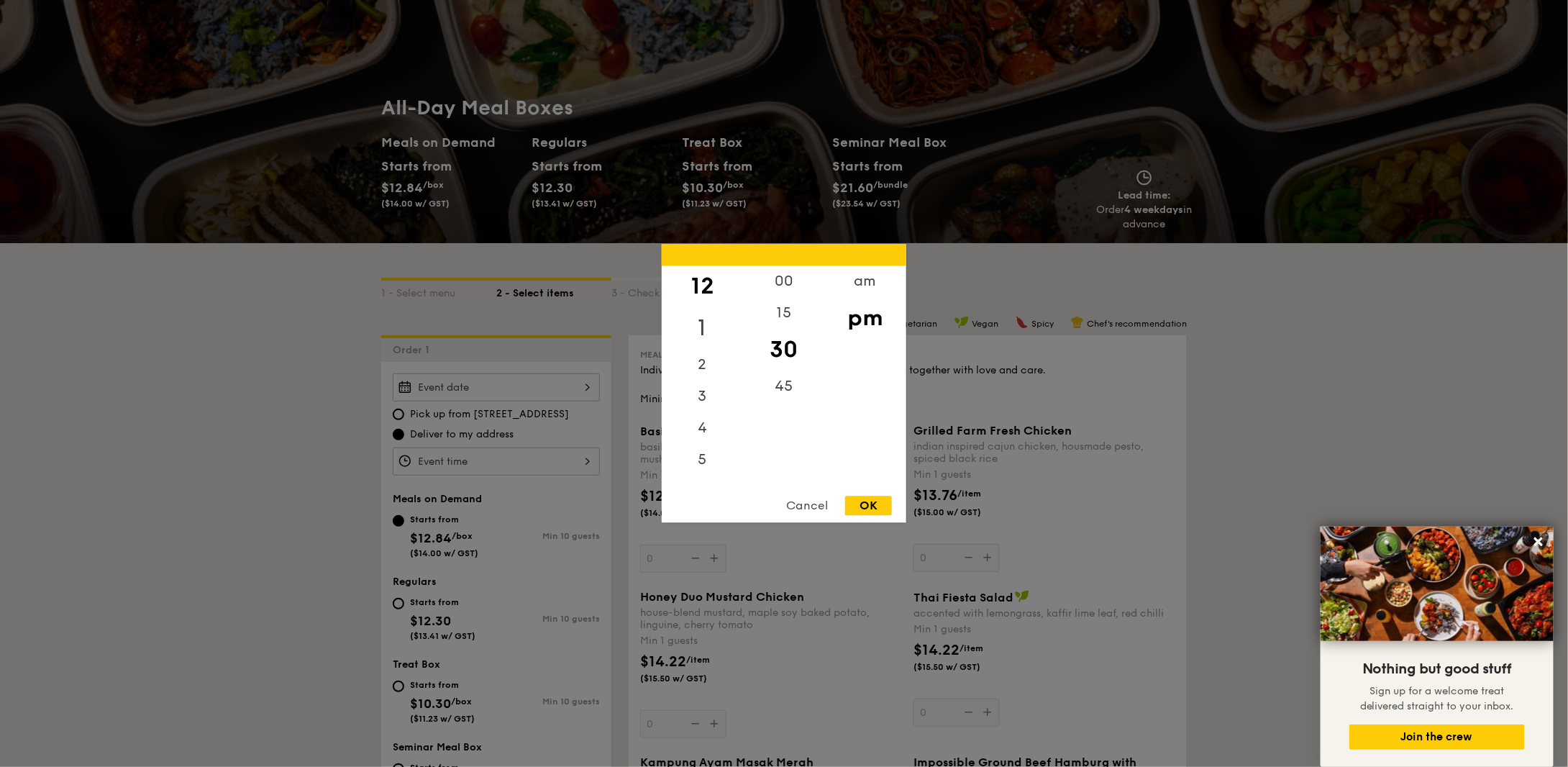
scroll to position [0, 0]
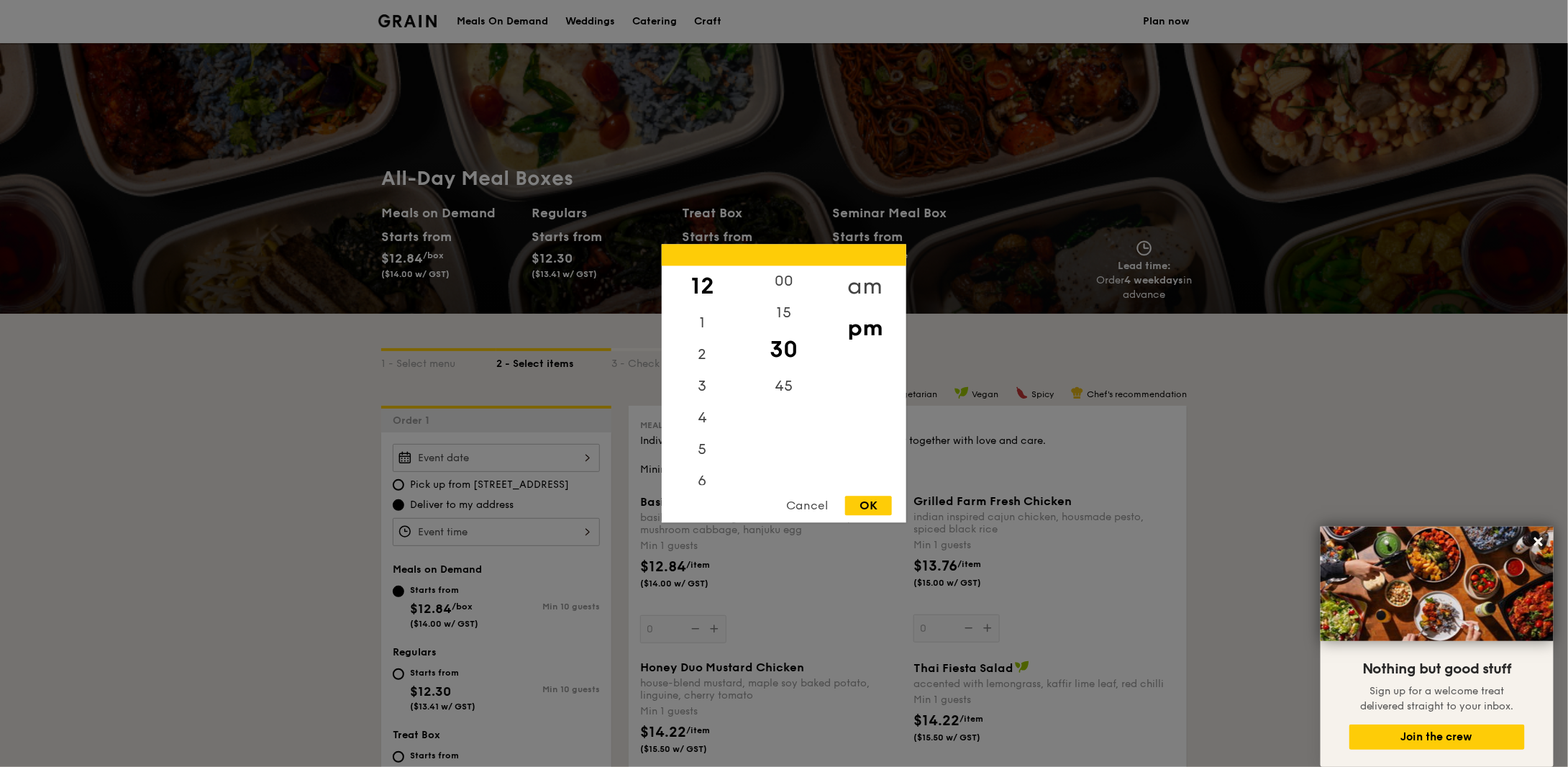
click at [856, 289] on div "am" at bounding box center [864, 287] width 81 height 41
click at [862, 338] on div "pm" at bounding box center [864, 328] width 81 height 41
click at [694, 463] on div "11" at bounding box center [702, 470] width 81 height 32
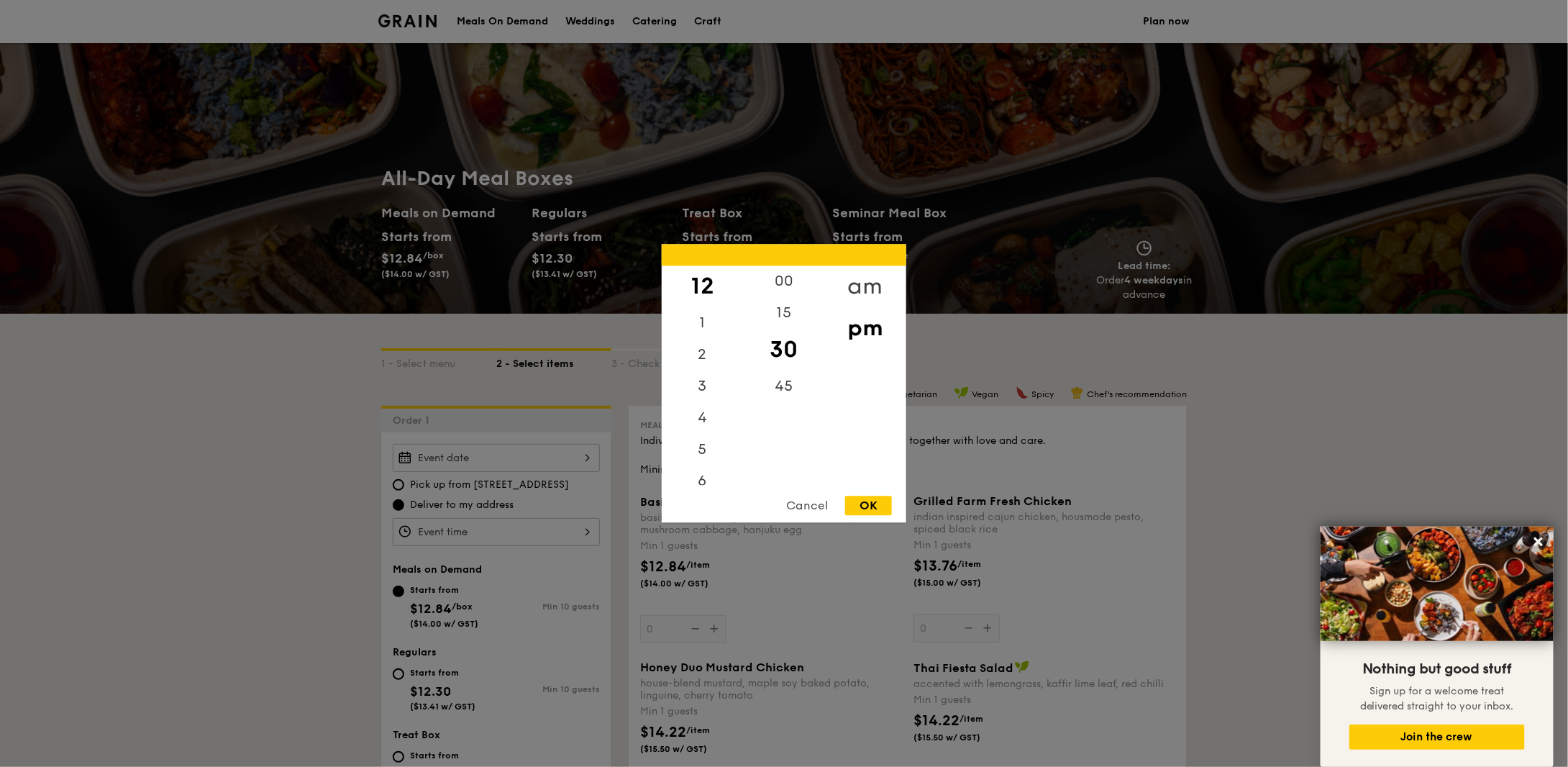
click at [863, 288] on div "am" at bounding box center [864, 287] width 81 height 41
click at [708, 467] on div "11" at bounding box center [702, 464] width 81 height 41
click at [856, 503] on div "OK" at bounding box center [869, 506] width 46 height 19
type input "11:30AM"
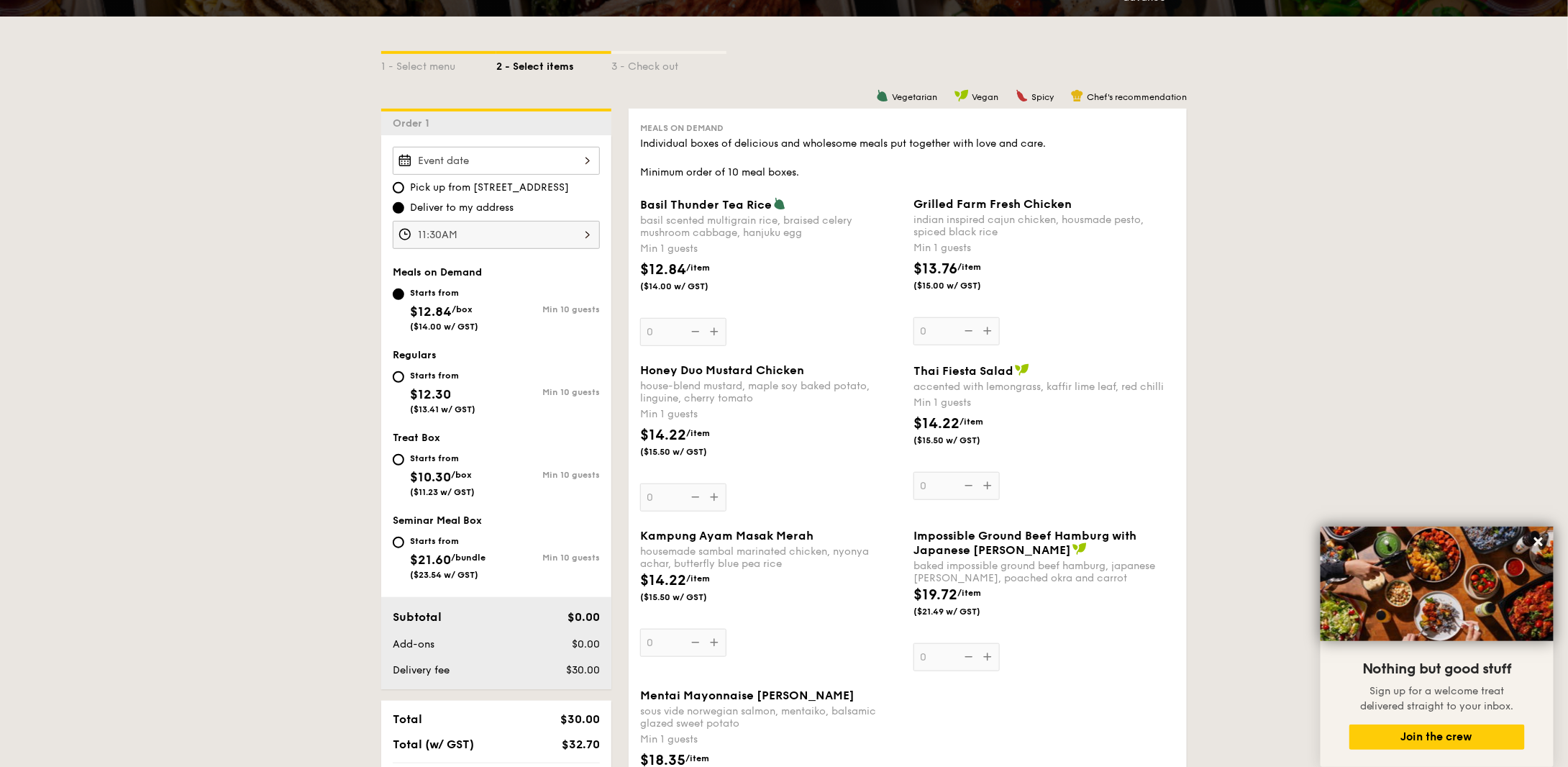
scroll to position [360, 0]
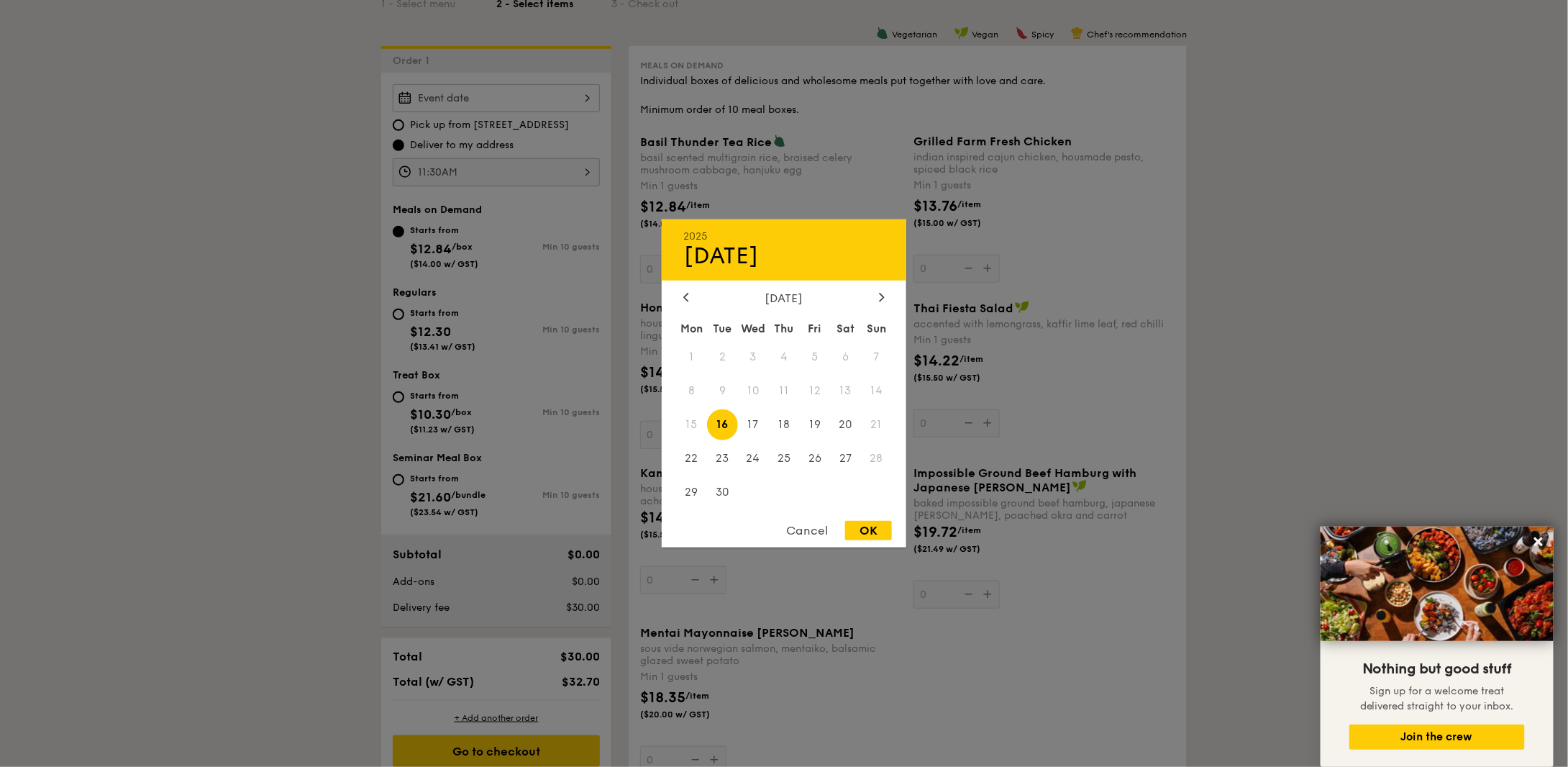
click at [514, 100] on div "2025 Sep [DATE] Tue Wed Thu Fri Sat Sun 1 2 3 4 5 6 7 8 9 10 11 12 13 14 15 16 …" at bounding box center [496, 99] width 207 height 28
click at [817, 430] on span "19" at bounding box center [814, 425] width 31 height 31
click at [871, 526] on div "OK" at bounding box center [869, 530] width 46 height 19
type input "[DATE]"
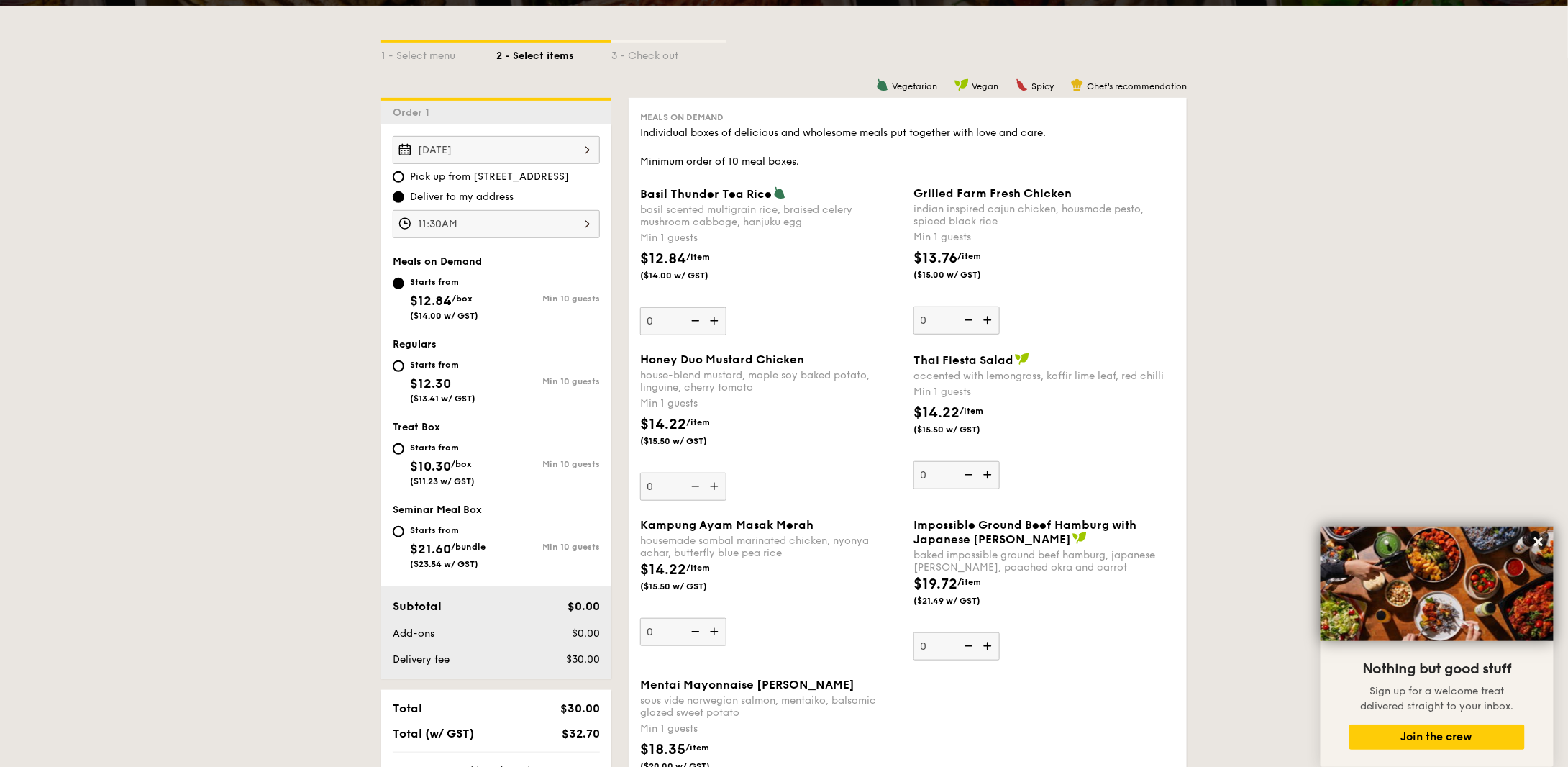
scroll to position [288, 0]
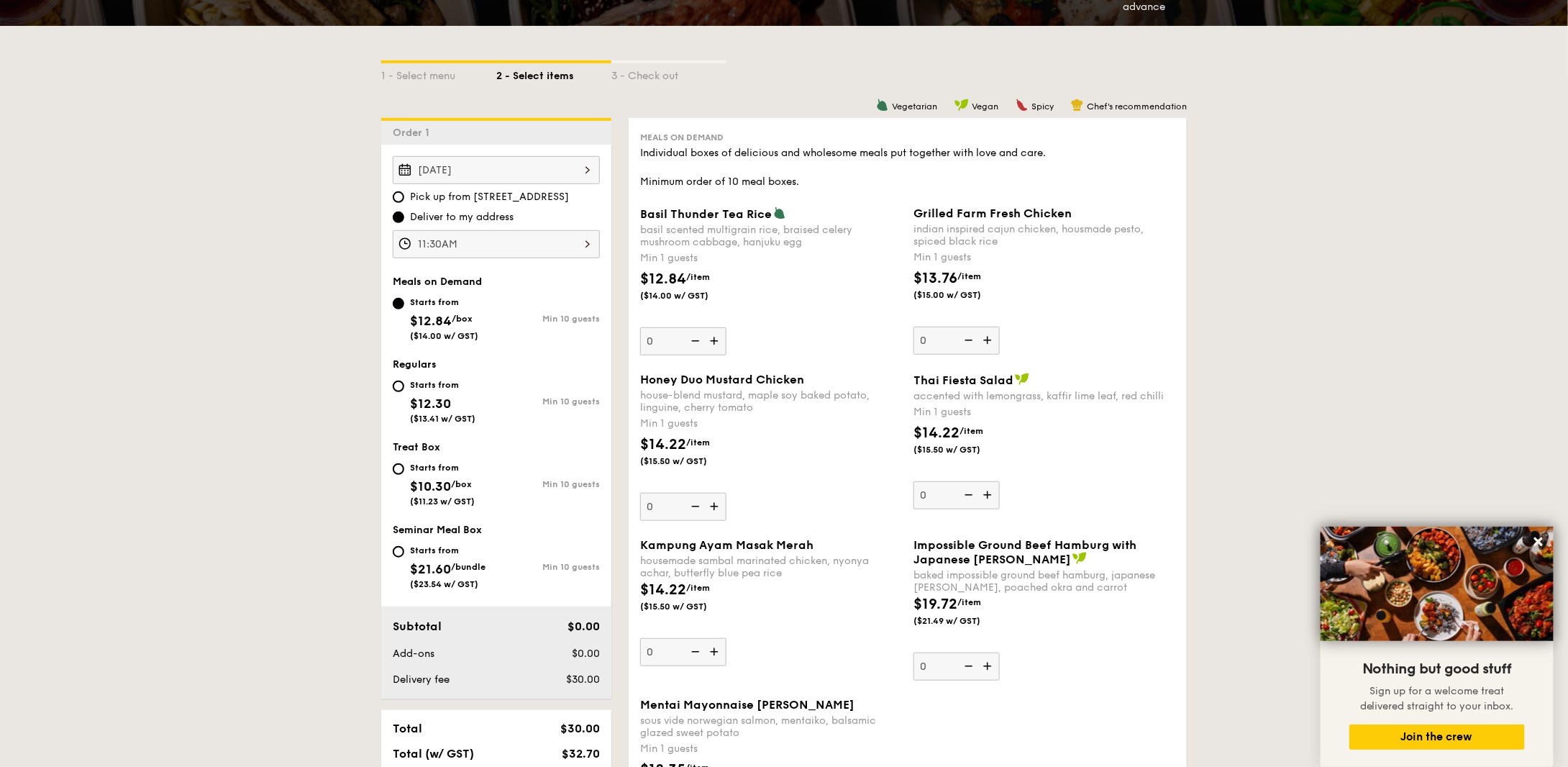
click at [800, 384] on span "Honey Duo Mustard Chicken" at bounding box center [722, 379] width 164 height 13
click at [726, 493] on input "0" at bounding box center [683, 507] width 86 height 28
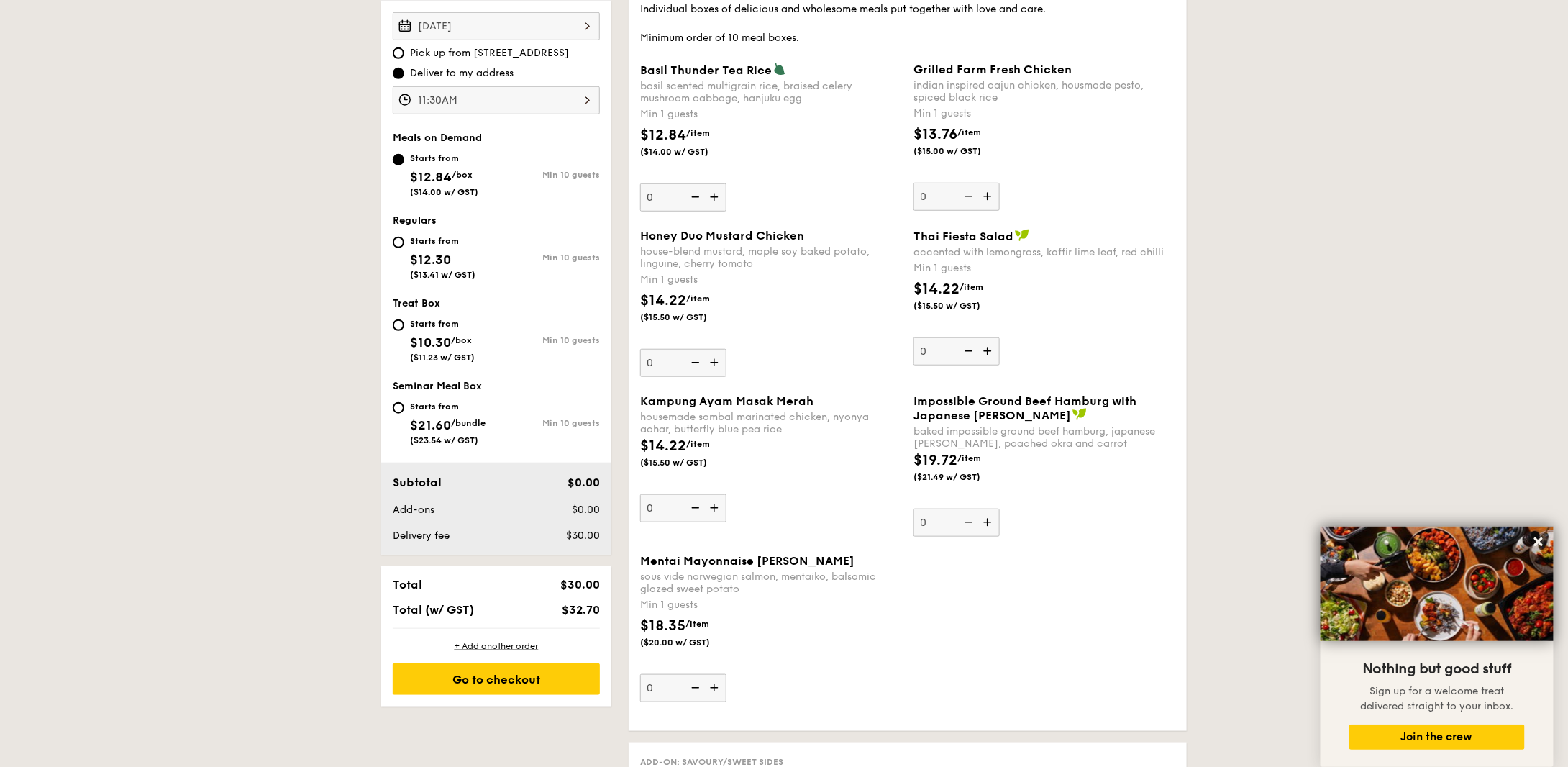
scroll to position [360, 0]
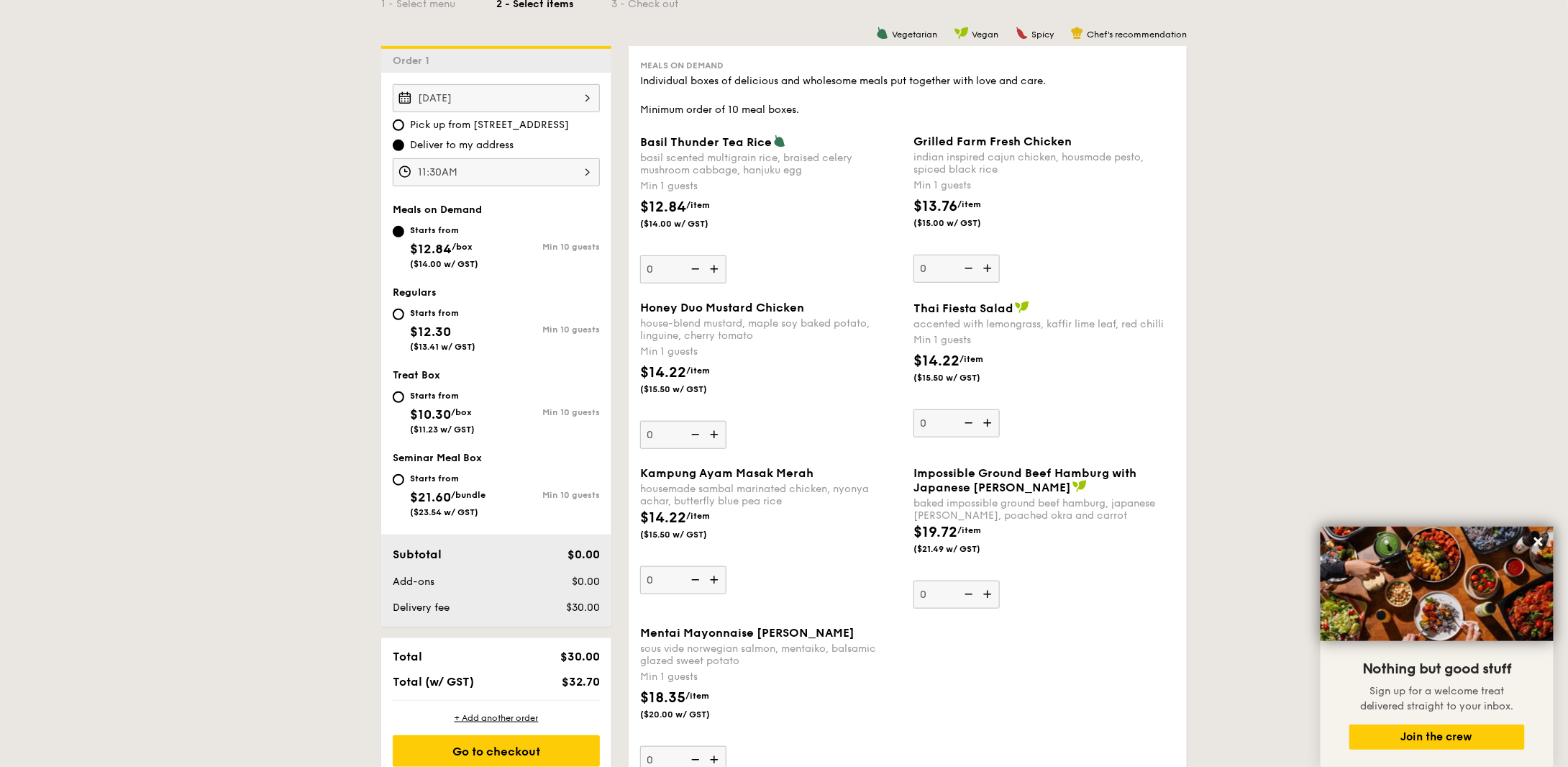
click at [988, 600] on img at bounding box center [989, 594] width 22 height 27
click at [988, 600] on input "0" at bounding box center [956, 595] width 86 height 28
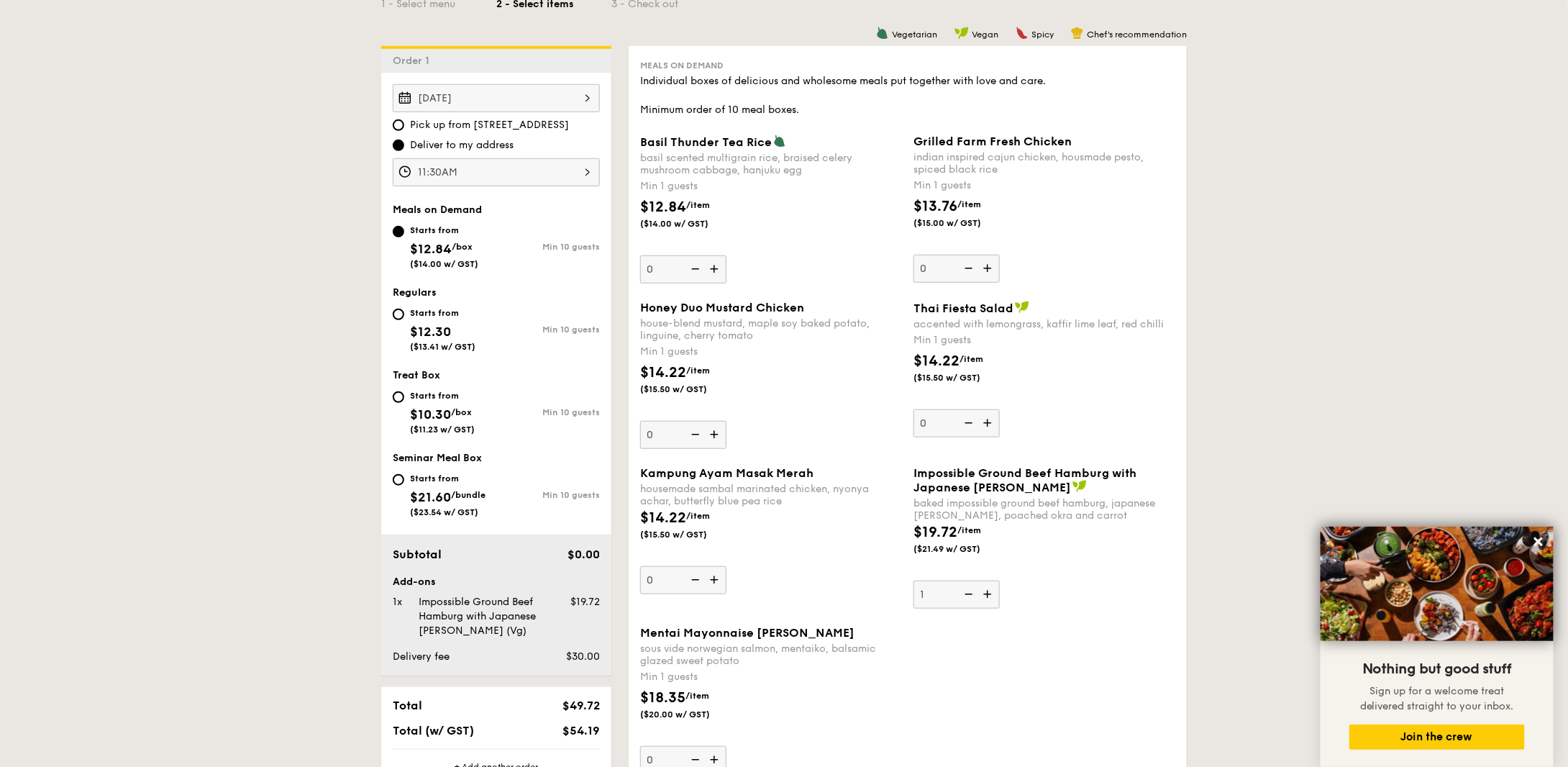
click at [988, 600] on img at bounding box center [989, 594] width 22 height 27
click at [988, 600] on input "1" at bounding box center [956, 595] width 86 height 28
click at [988, 600] on img at bounding box center [989, 594] width 22 height 27
click at [988, 600] on input "2" at bounding box center [956, 595] width 86 height 28
click at [988, 600] on img at bounding box center [989, 594] width 22 height 27
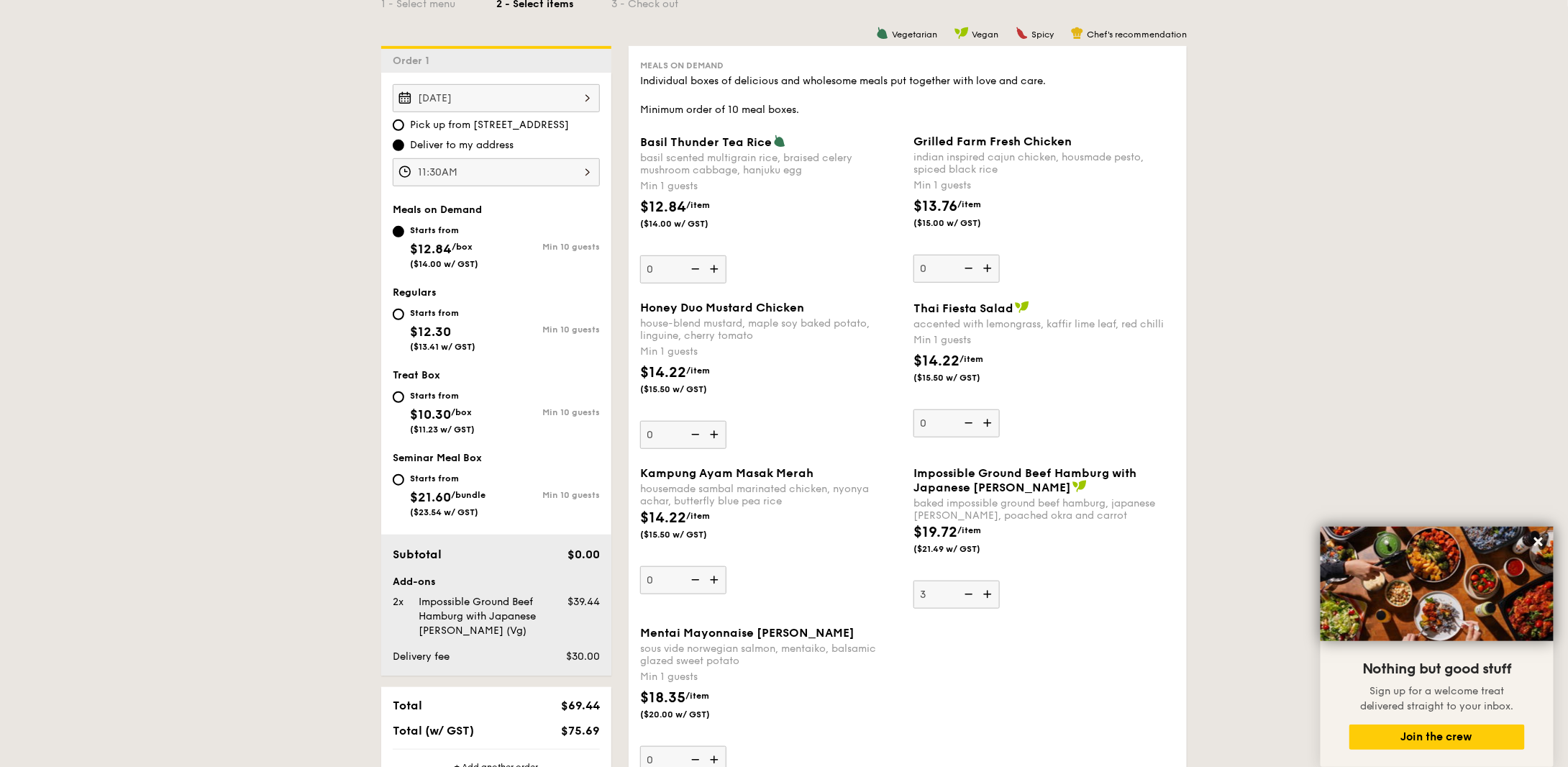
click at [988, 600] on input "3" at bounding box center [956, 595] width 86 height 28
click at [988, 600] on img at bounding box center [989, 594] width 22 height 27
click at [988, 600] on input "4" at bounding box center [956, 595] width 86 height 28
click at [988, 600] on img at bounding box center [989, 594] width 22 height 27
click at [988, 600] on input "5" at bounding box center [956, 595] width 86 height 28
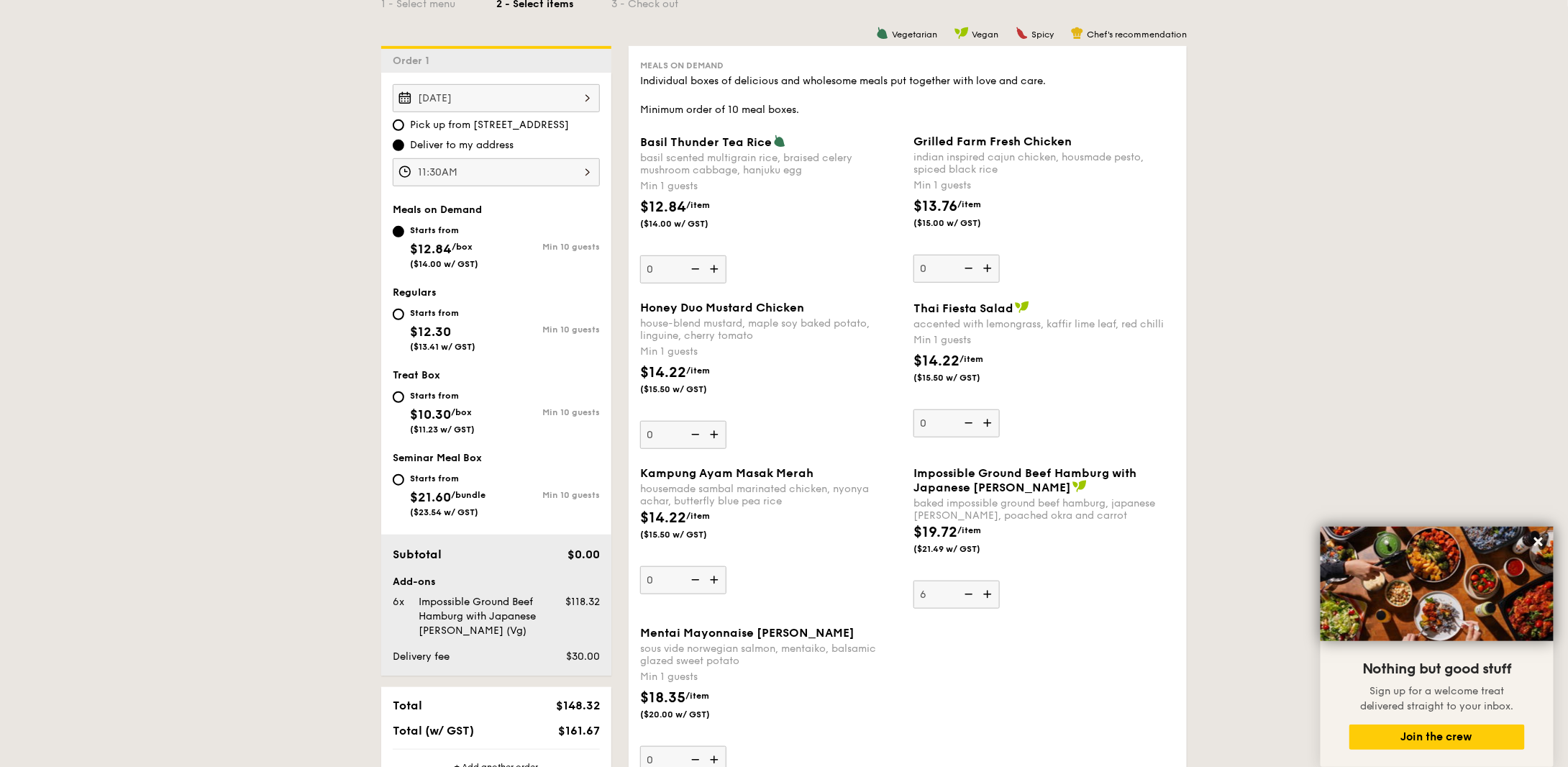
click at [988, 600] on img at bounding box center [989, 594] width 22 height 27
click at [988, 600] on input "6" at bounding box center [956, 595] width 86 height 28
click at [966, 601] on img at bounding box center [967, 594] width 22 height 27
click at [966, 601] on input "7" at bounding box center [956, 595] width 86 height 28
click at [966, 601] on img at bounding box center [967, 594] width 22 height 27
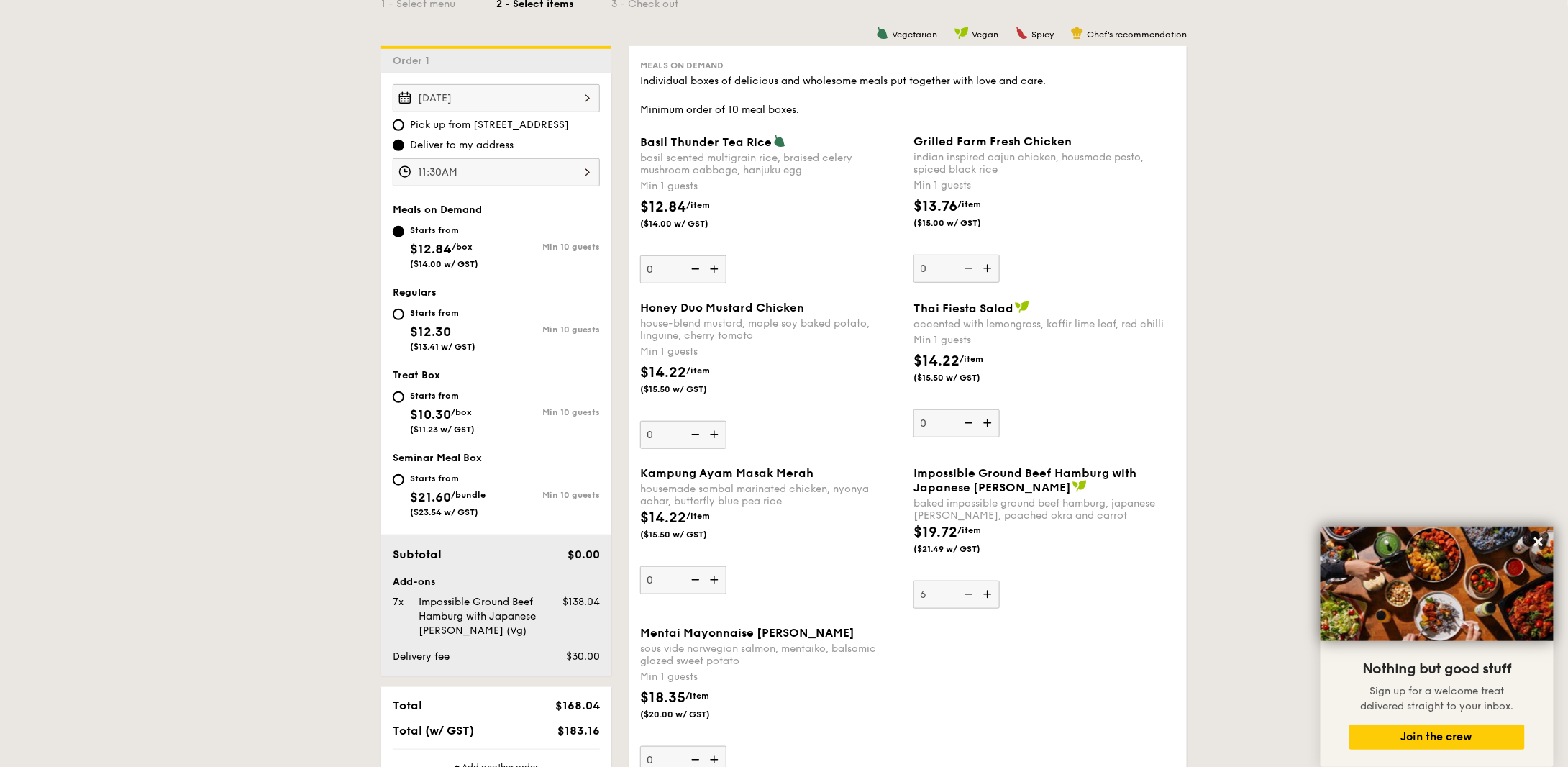
click at [966, 601] on input "6" at bounding box center [956, 595] width 86 height 28
click at [966, 601] on img at bounding box center [967, 594] width 22 height 27
click at [966, 601] on input "5" at bounding box center [956, 595] width 86 height 28
type input "4"
click at [713, 437] on img at bounding box center [715, 434] width 22 height 27
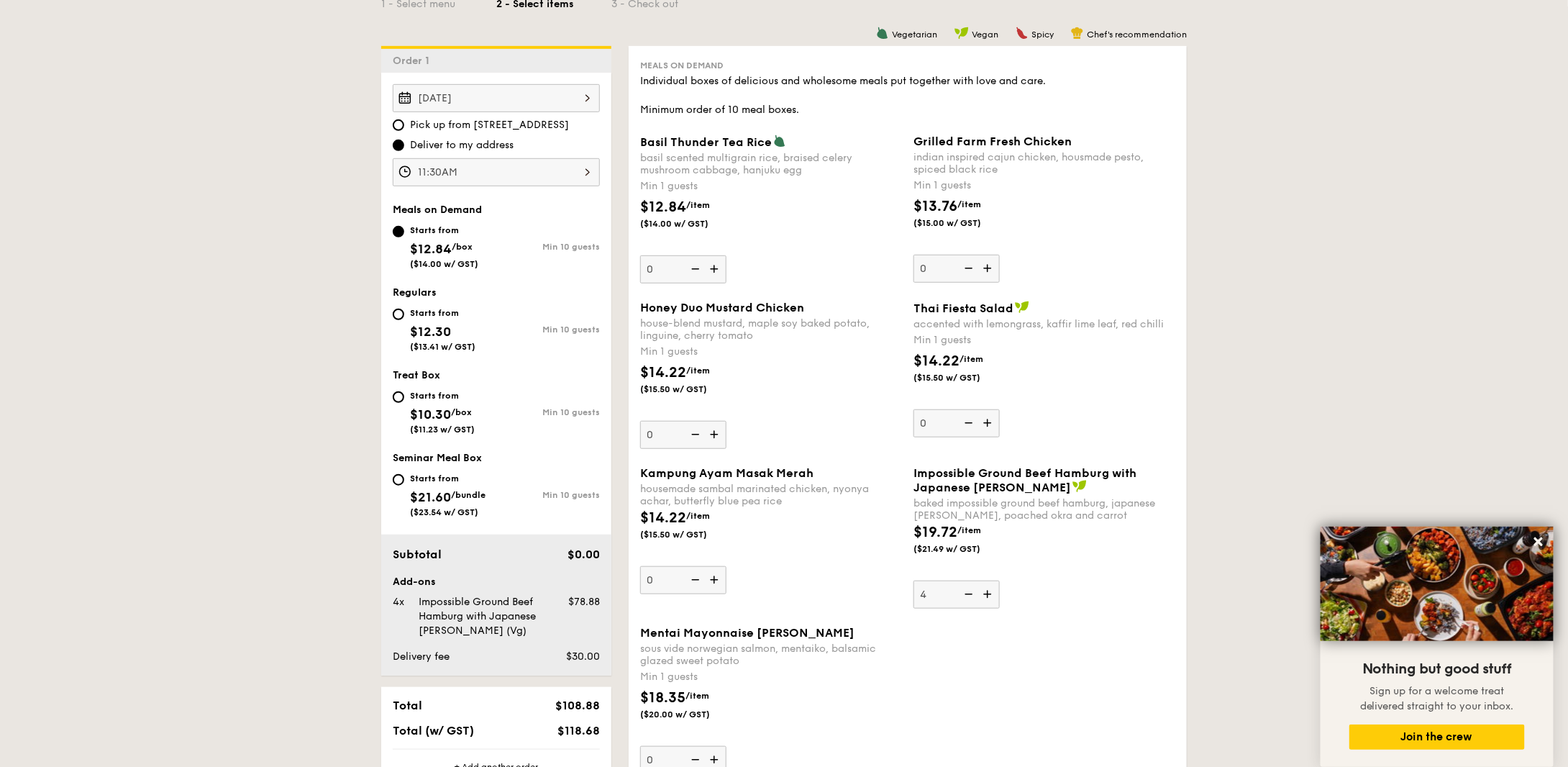
click at [713, 437] on input "0" at bounding box center [683, 435] width 86 height 28
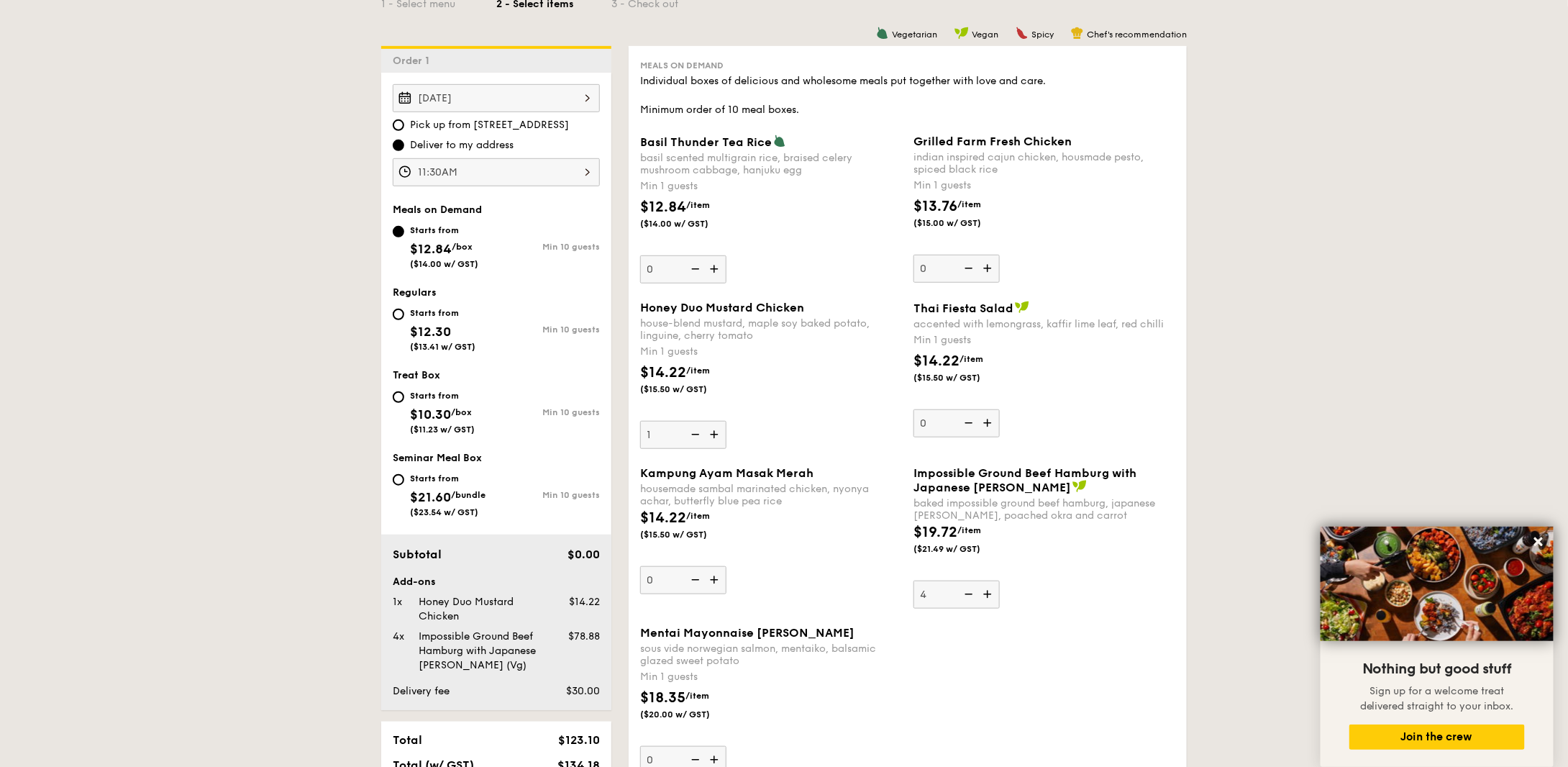
click at [713, 437] on img at bounding box center [715, 434] width 22 height 27
click at [713, 437] on input "1" at bounding box center [683, 435] width 86 height 28
click at [713, 437] on img at bounding box center [715, 434] width 22 height 27
click at [713, 437] on input "2" at bounding box center [683, 435] width 86 height 28
click at [713, 437] on img at bounding box center [715, 434] width 22 height 27
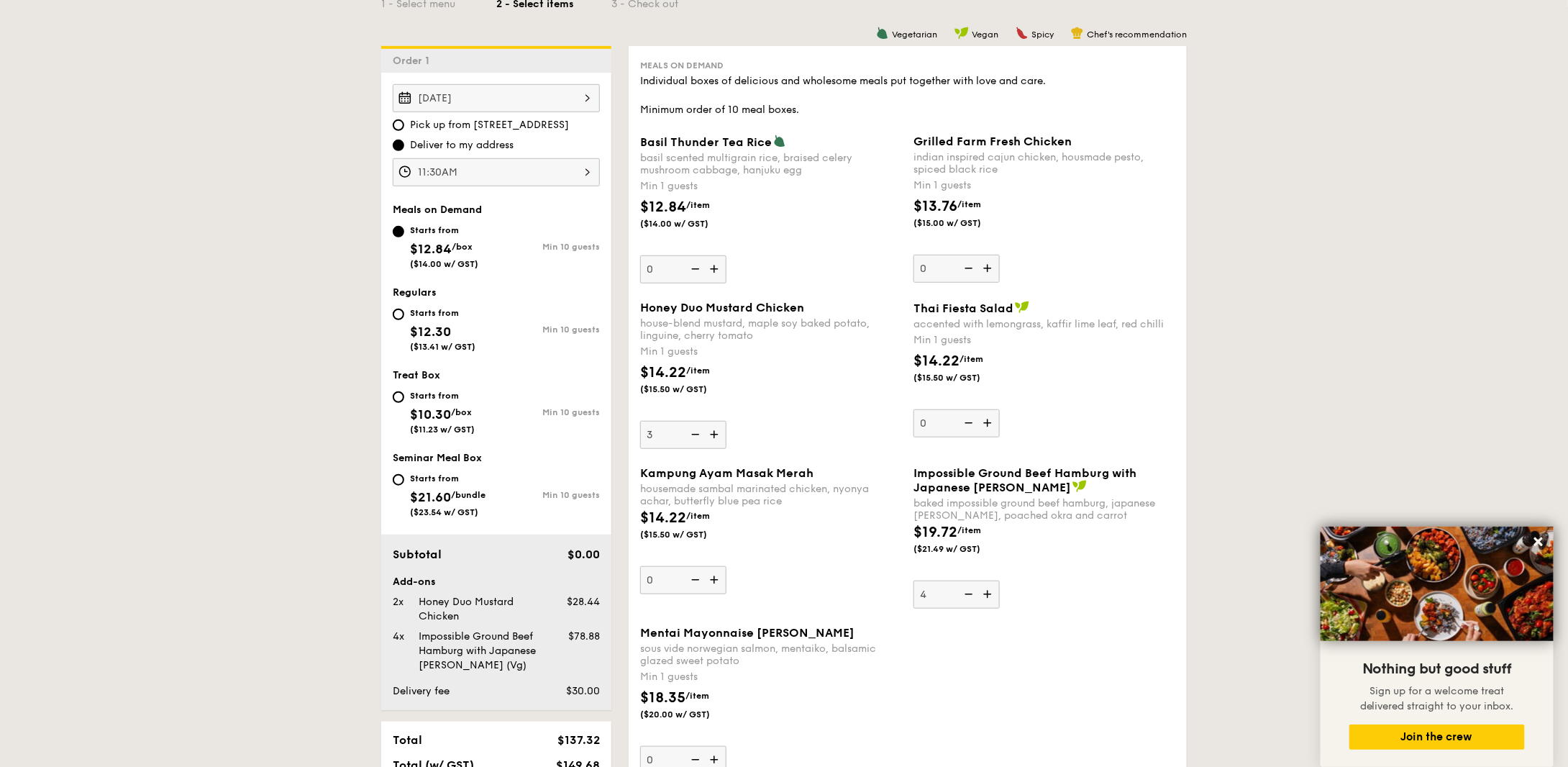
click at [713, 437] on input "3" at bounding box center [683, 435] width 86 height 28
click at [713, 437] on img at bounding box center [715, 434] width 22 height 27
click at [713, 437] on input "4" at bounding box center [683, 435] width 86 height 28
click at [713, 437] on img at bounding box center [715, 434] width 22 height 27
click at [713, 437] on input "5" at bounding box center [683, 435] width 86 height 28
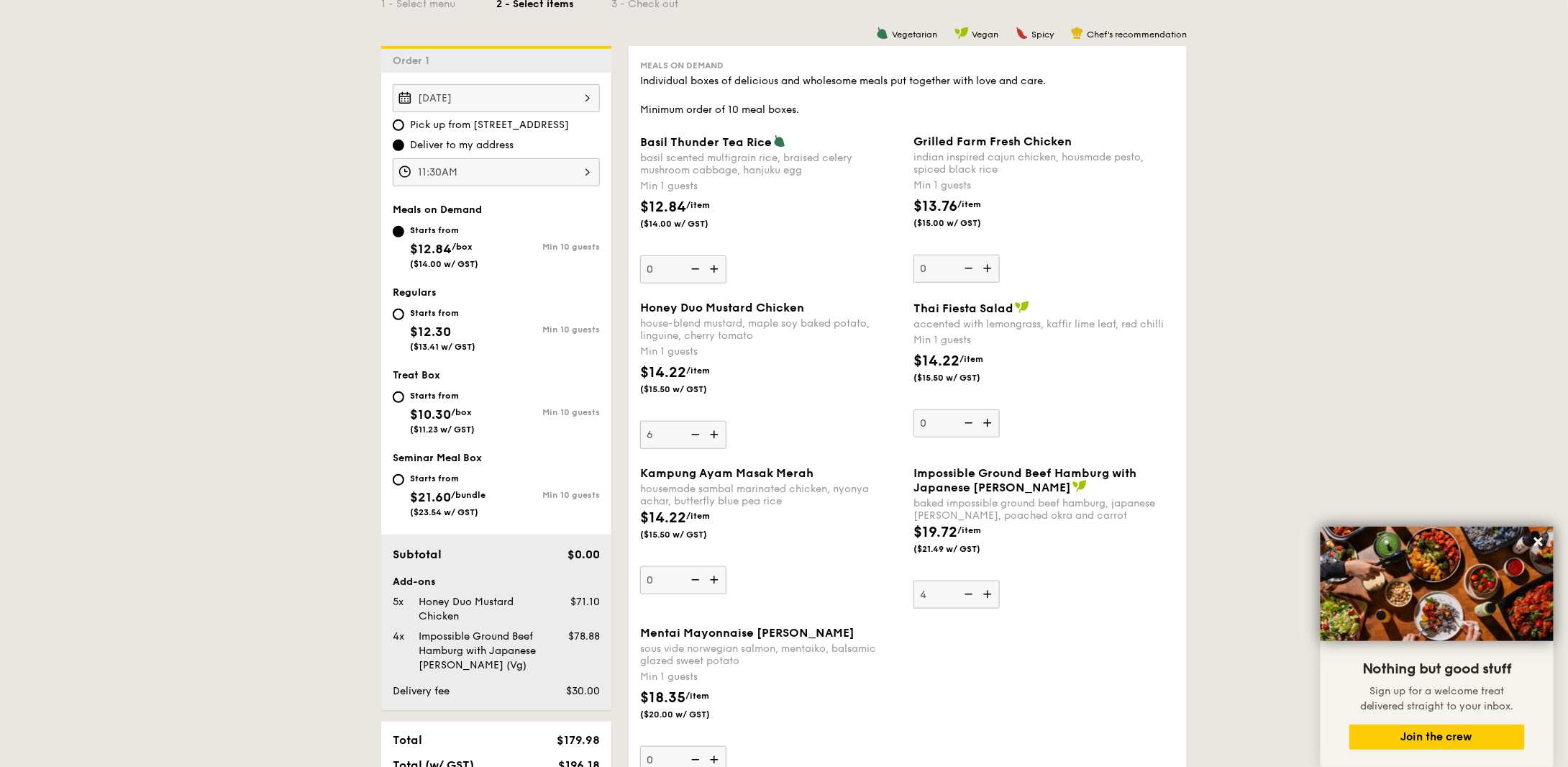
click at [713, 437] on img at bounding box center [715, 434] width 22 height 27
click at [713, 437] on input "6" at bounding box center [683, 435] width 86 height 28
type input "7"
click at [981, 427] on img at bounding box center [989, 423] width 22 height 27
click at [981, 427] on input "0" at bounding box center [956, 424] width 86 height 28
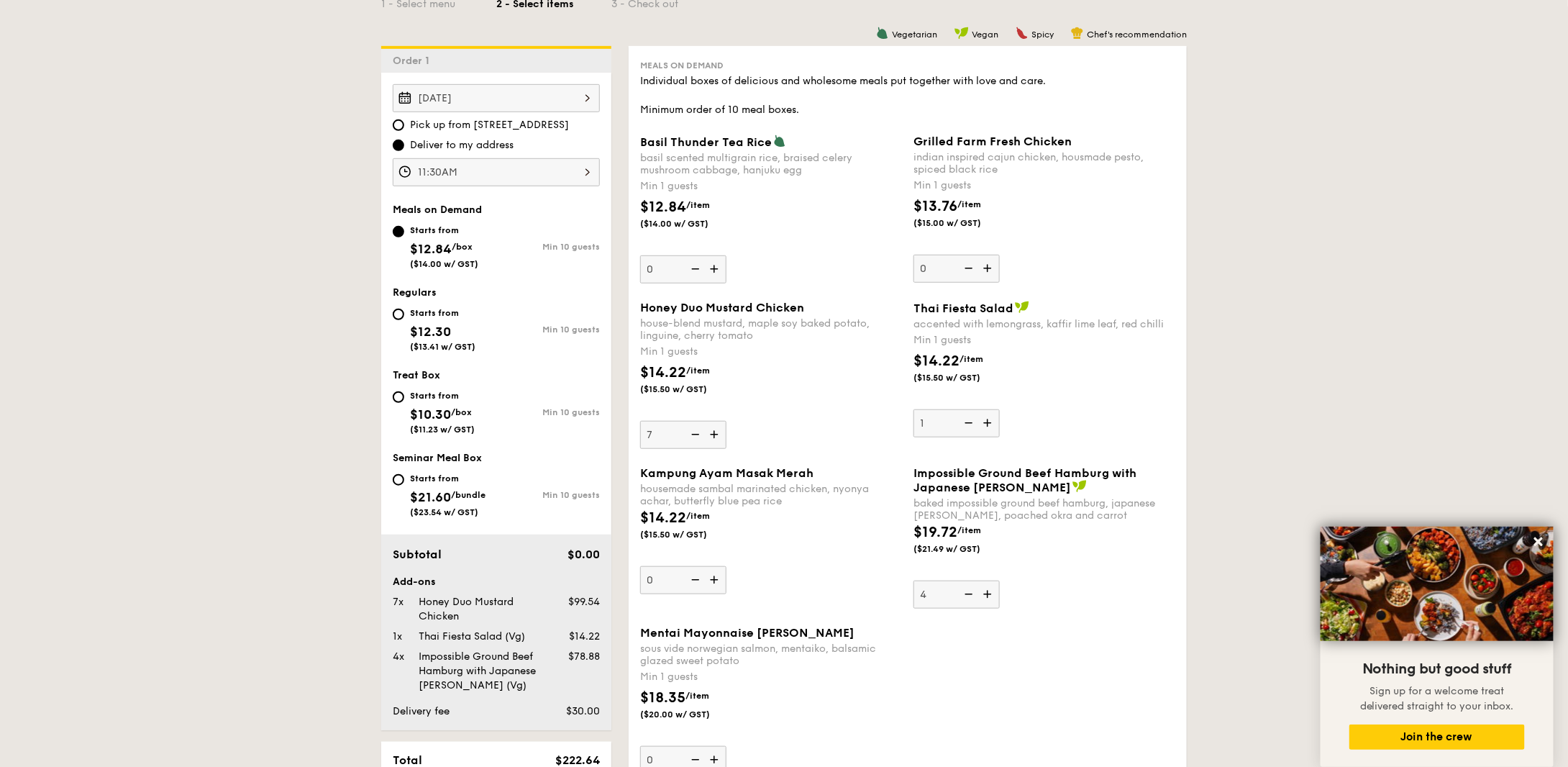
click at [981, 427] on img at bounding box center [989, 423] width 22 height 27
click at [981, 427] on input "1" at bounding box center [956, 424] width 86 height 28
click at [981, 427] on img at bounding box center [989, 423] width 22 height 27
click at [981, 427] on input "2" at bounding box center [956, 424] width 86 height 28
click at [981, 427] on img at bounding box center [989, 423] width 22 height 27
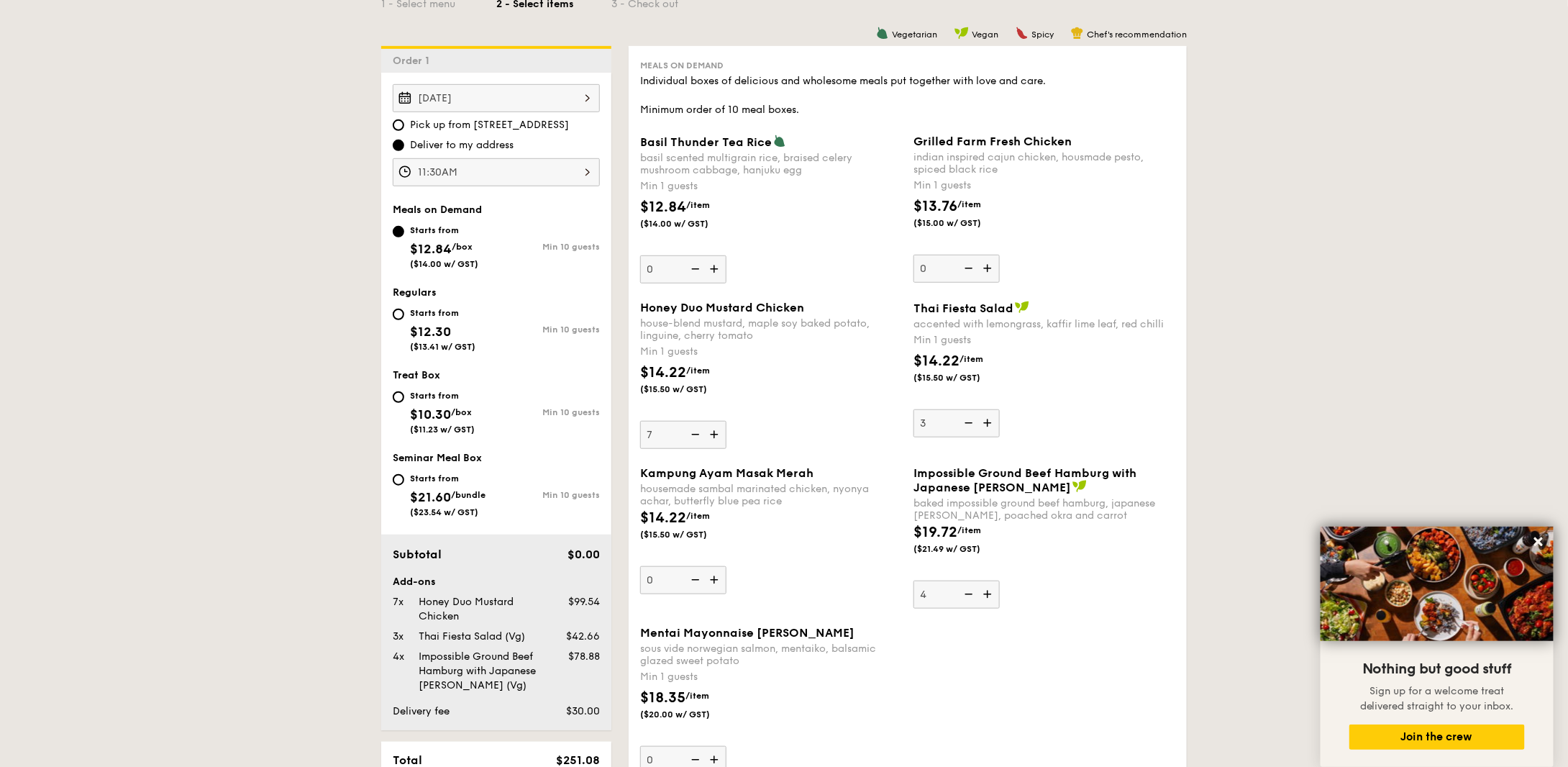
click at [981, 427] on input "3" at bounding box center [956, 424] width 86 height 28
type input "4"
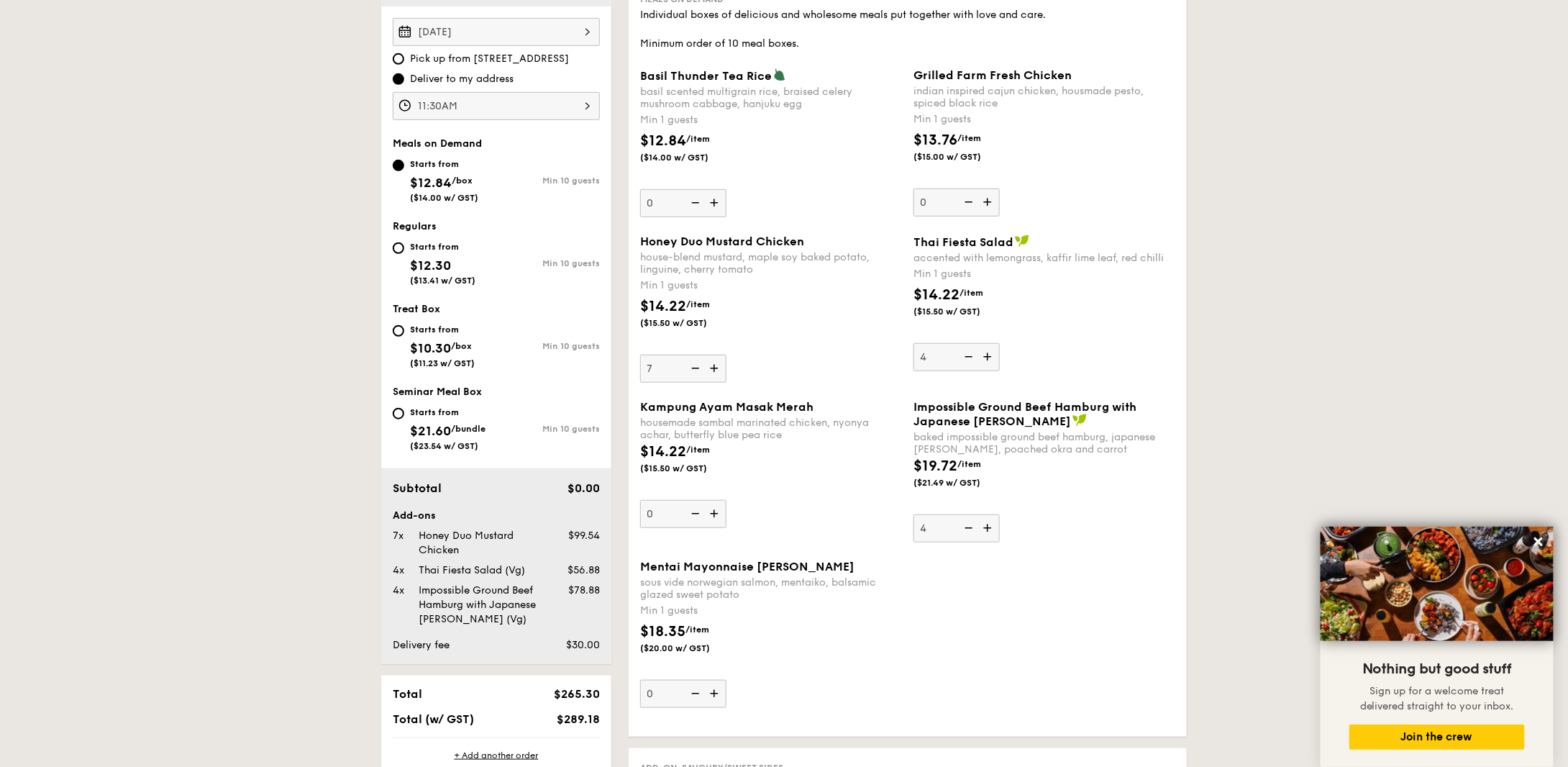
scroll to position [575, 0]
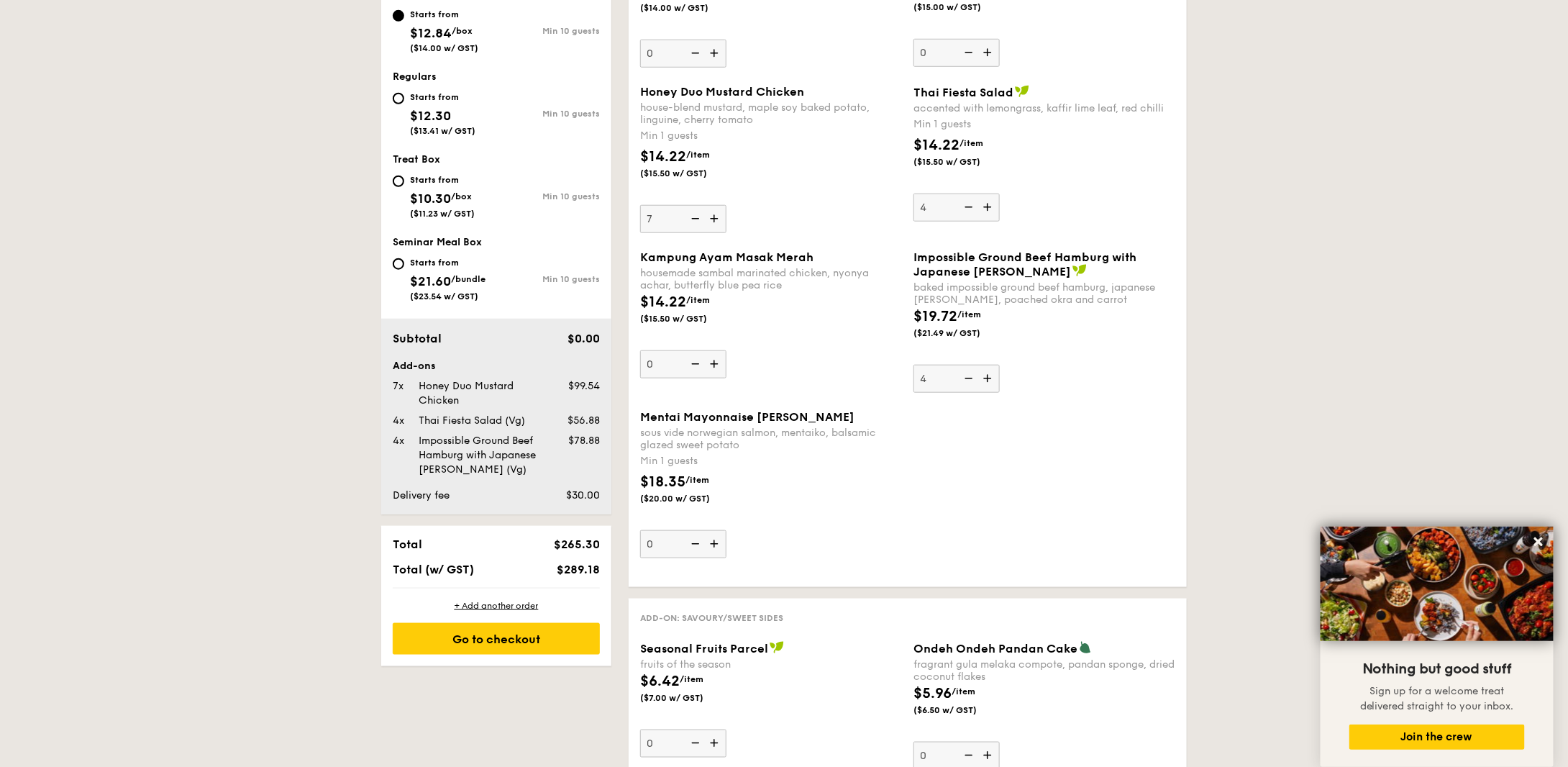
click at [709, 362] on img at bounding box center [715, 364] width 22 height 27
click at [709, 362] on input "0" at bounding box center [683, 365] width 86 height 28
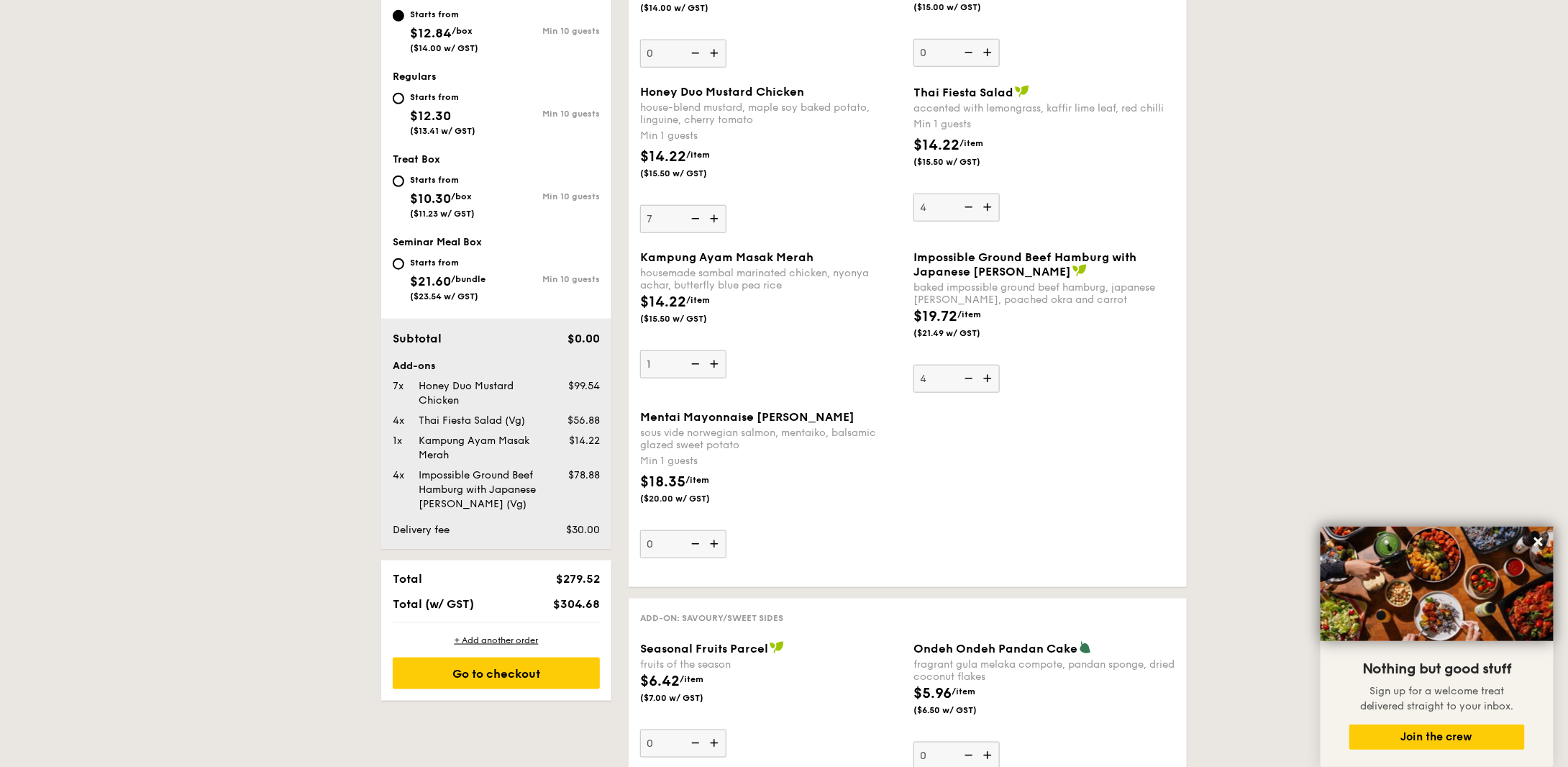
click at [709, 362] on img at bounding box center [715, 364] width 22 height 27
click at [709, 362] on input "1" at bounding box center [683, 365] width 86 height 28
click at [709, 362] on img at bounding box center [715, 364] width 22 height 27
click at [709, 362] on input "2" at bounding box center [683, 365] width 86 height 28
type input "3"
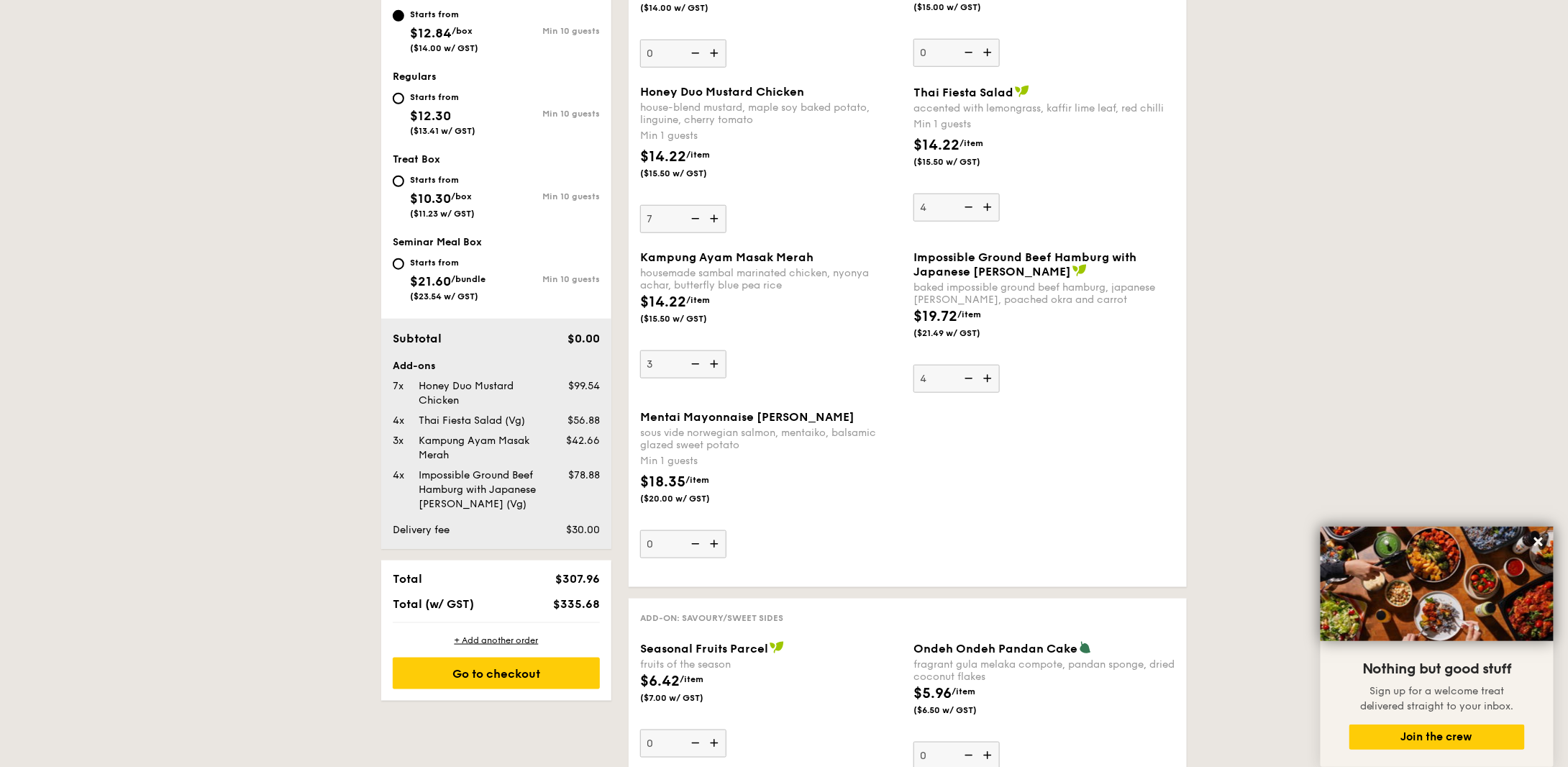
click at [716, 541] on img at bounding box center [715, 544] width 22 height 27
click at [716, 541] on input "0" at bounding box center [683, 545] width 86 height 28
click at [716, 541] on img at bounding box center [715, 544] width 22 height 27
click at [716, 541] on input "1" at bounding box center [683, 545] width 86 height 28
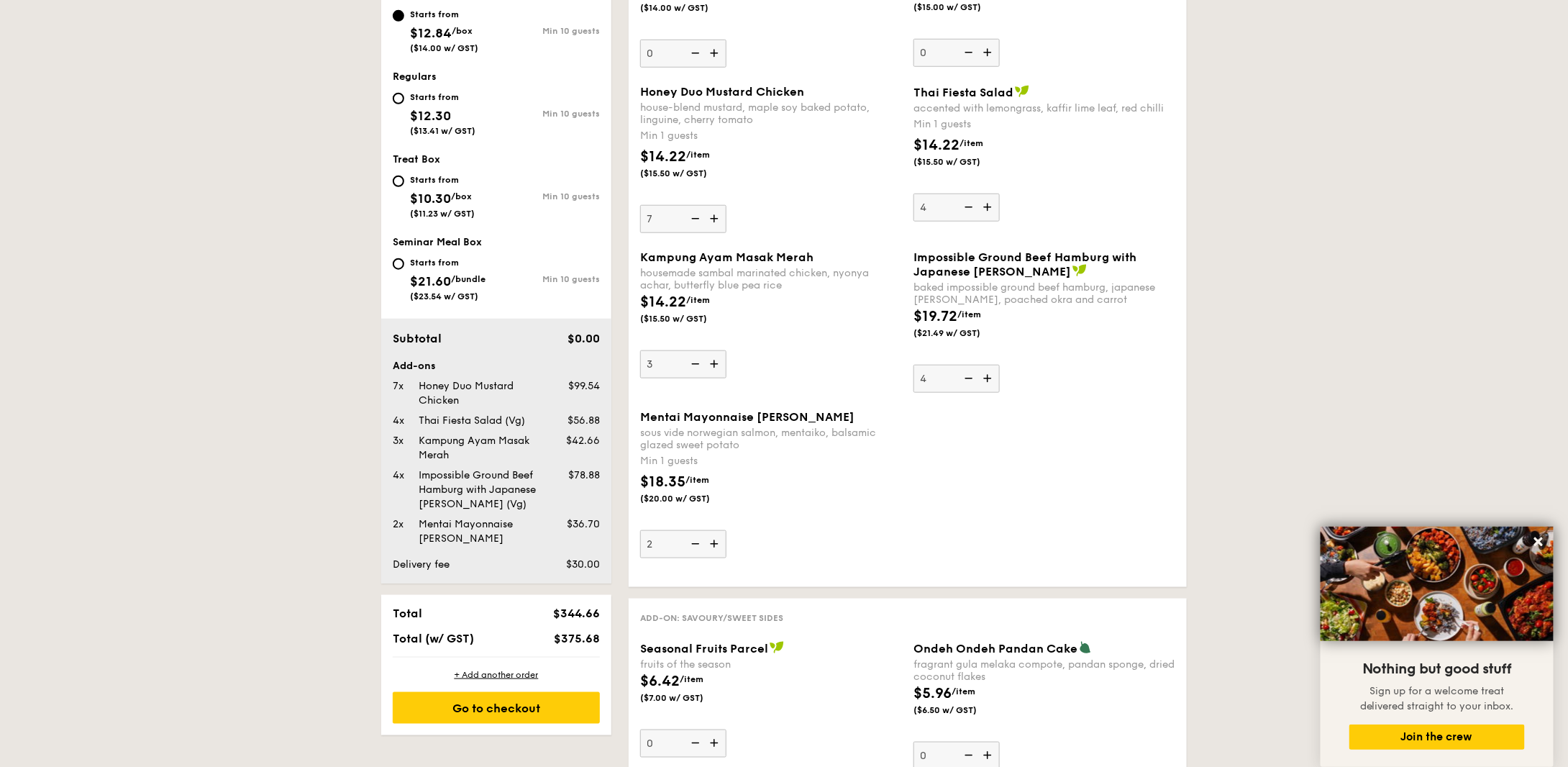
click at [716, 541] on img at bounding box center [715, 544] width 22 height 27
click at [716, 541] on input "2" at bounding box center [683, 545] width 86 height 28
click at [716, 541] on img at bounding box center [715, 544] width 22 height 27
click at [716, 541] on input "3" at bounding box center [683, 545] width 86 height 28
click at [716, 541] on img at bounding box center [715, 544] width 22 height 27
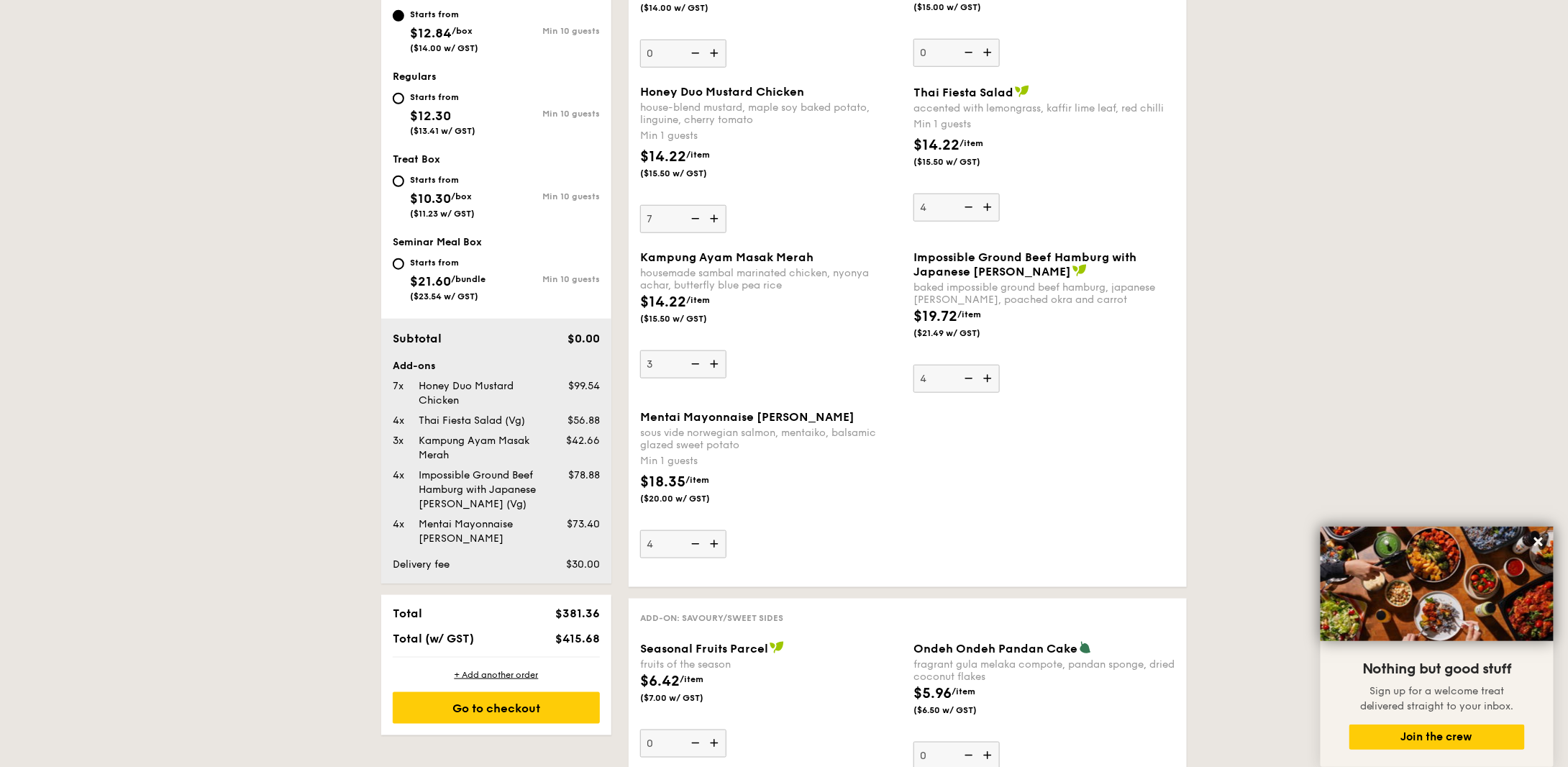
click at [716, 541] on input "4" at bounding box center [683, 545] width 86 height 28
click at [716, 541] on img at bounding box center [715, 544] width 22 height 27
click at [716, 541] on input "5" at bounding box center [683, 545] width 86 height 28
click at [716, 541] on img at bounding box center [715, 544] width 22 height 27
click at [716, 541] on input "6" at bounding box center [683, 545] width 86 height 28
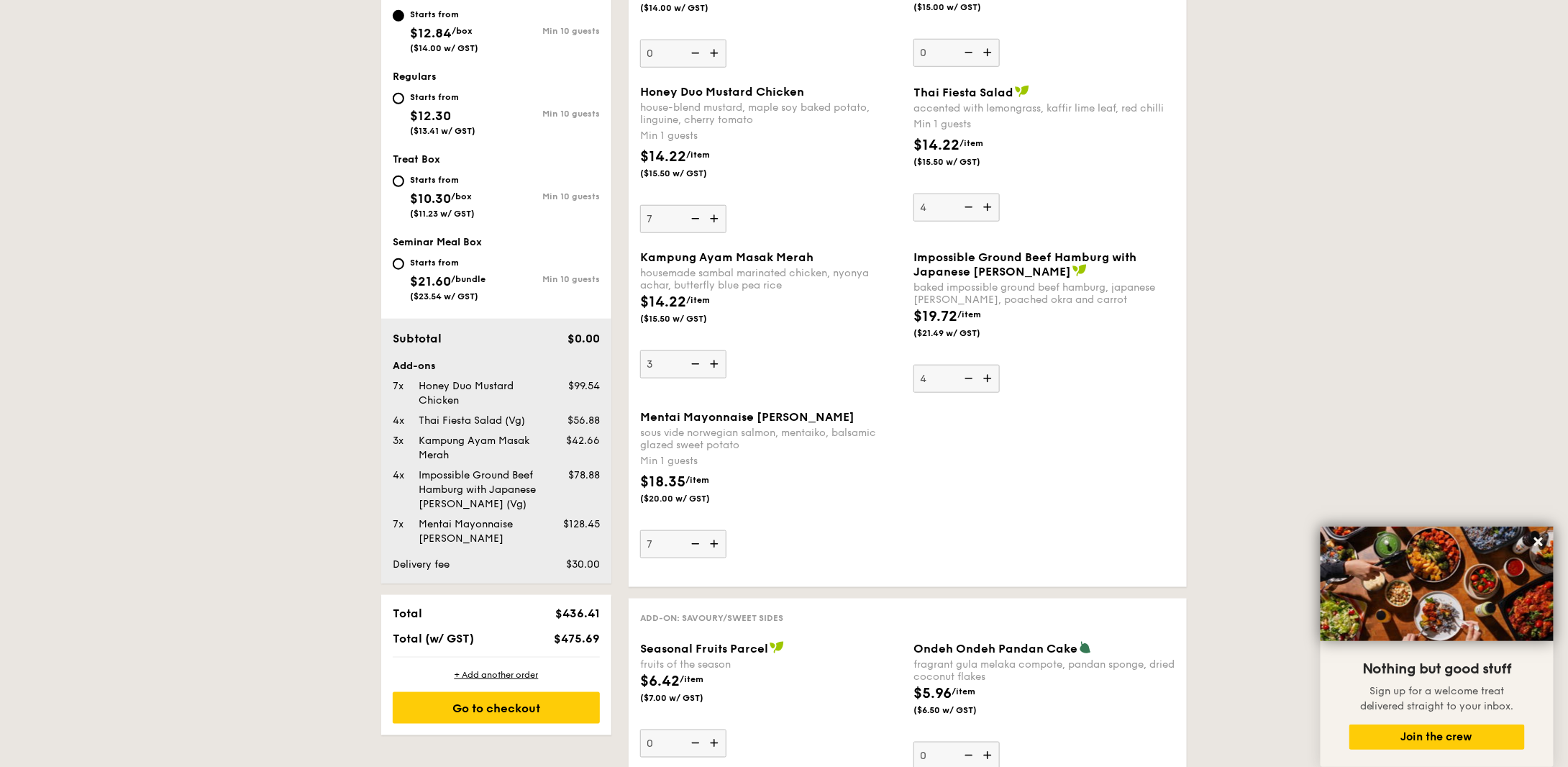
click at [696, 541] on img at bounding box center [694, 544] width 22 height 27
click at [696, 541] on input "7" at bounding box center [683, 545] width 86 height 28
type input "6"
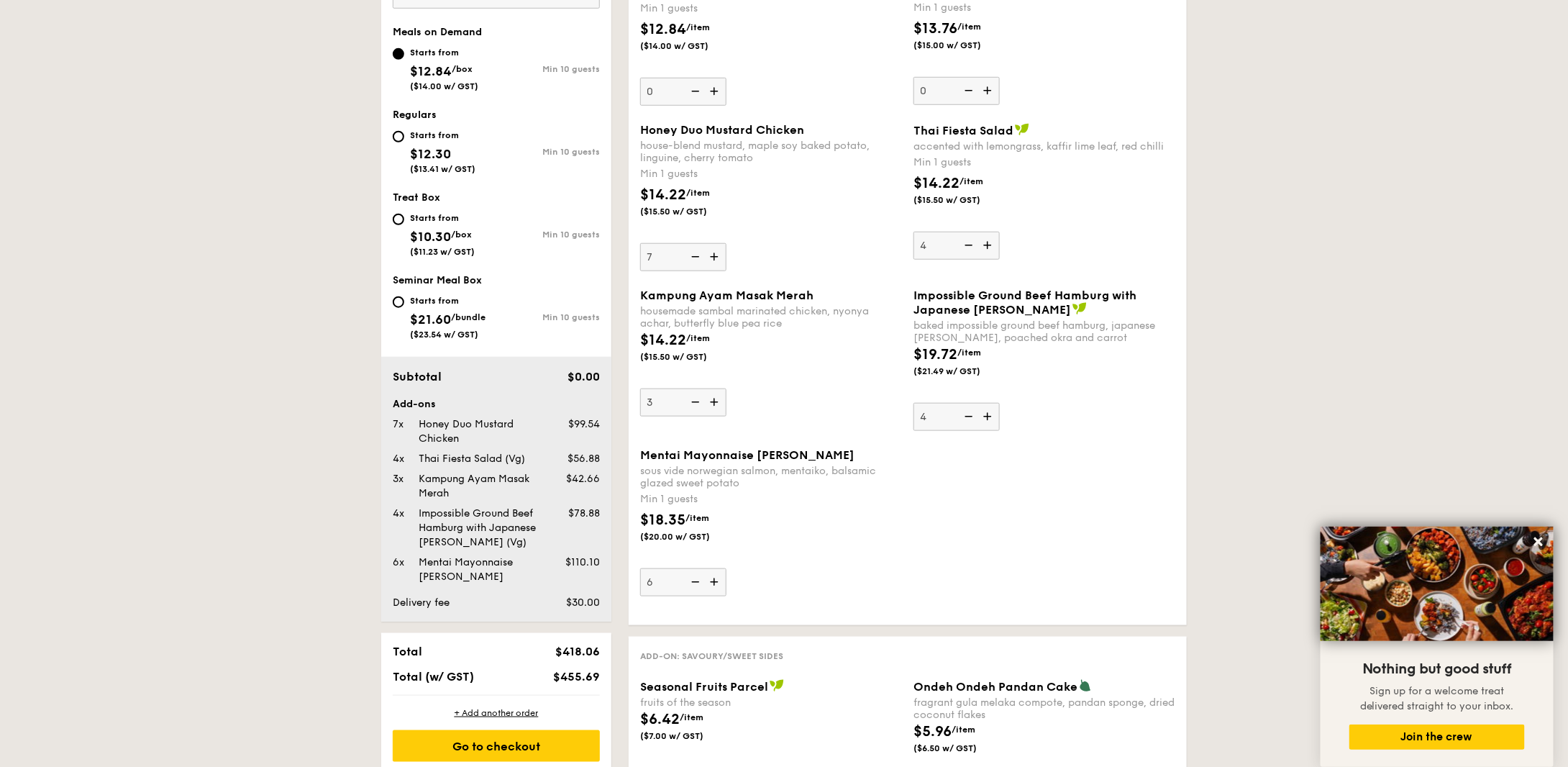
scroll to position [397, 0]
